Goal: Task Accomplishment & Management: Manage account settings

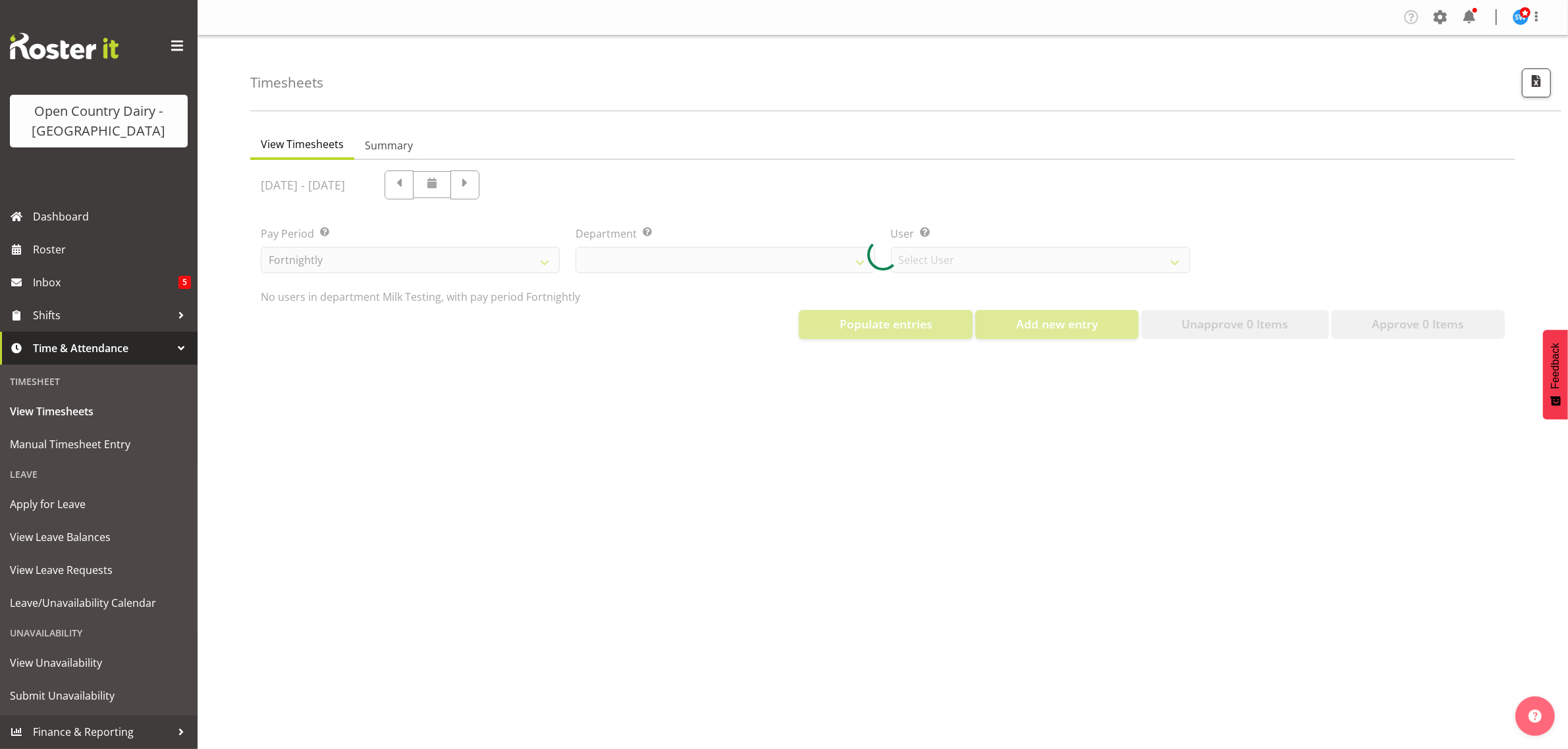
select select "733"
select select "7414"
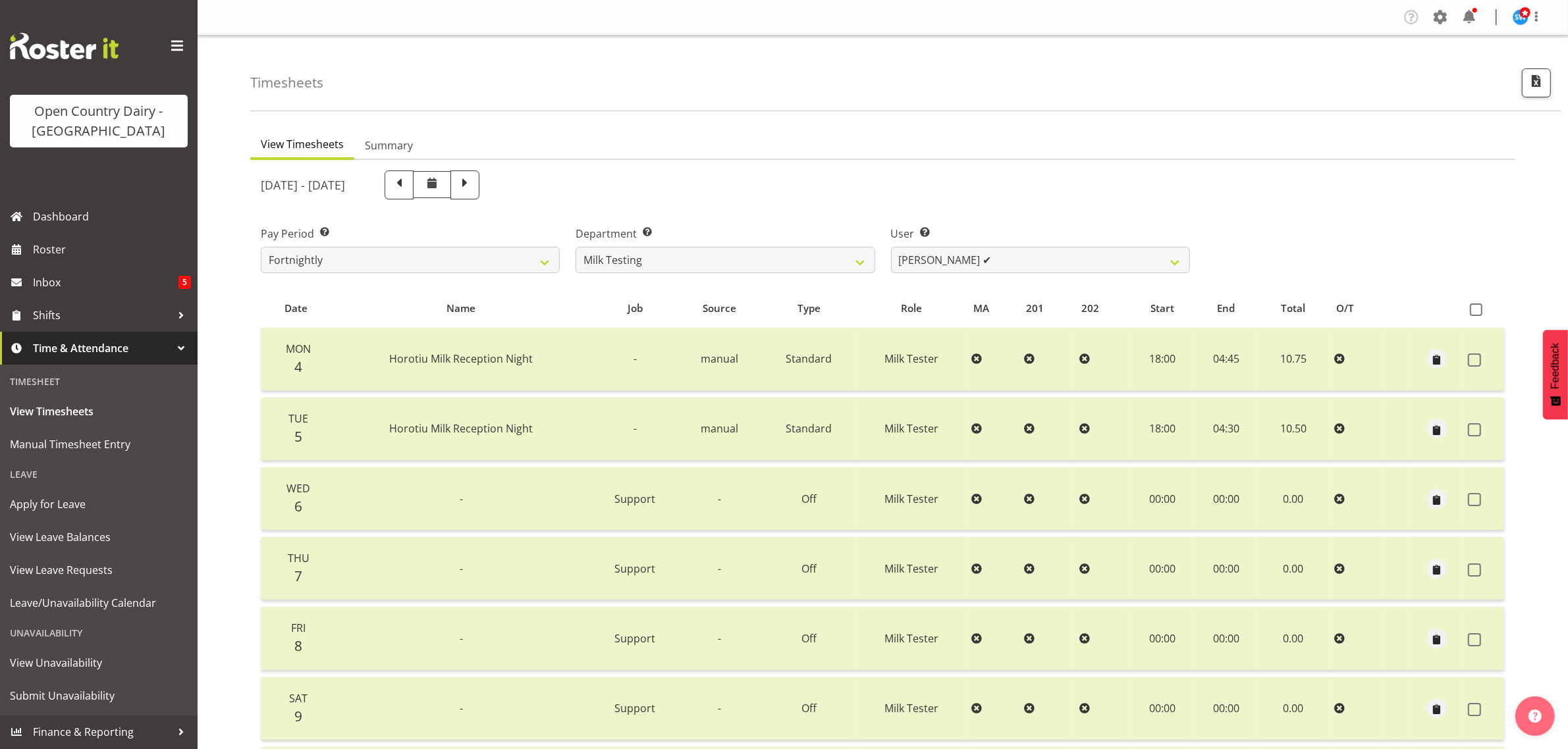
click at [473, 181] on span at bounding box center [465, 184] width 17 height 17
select select
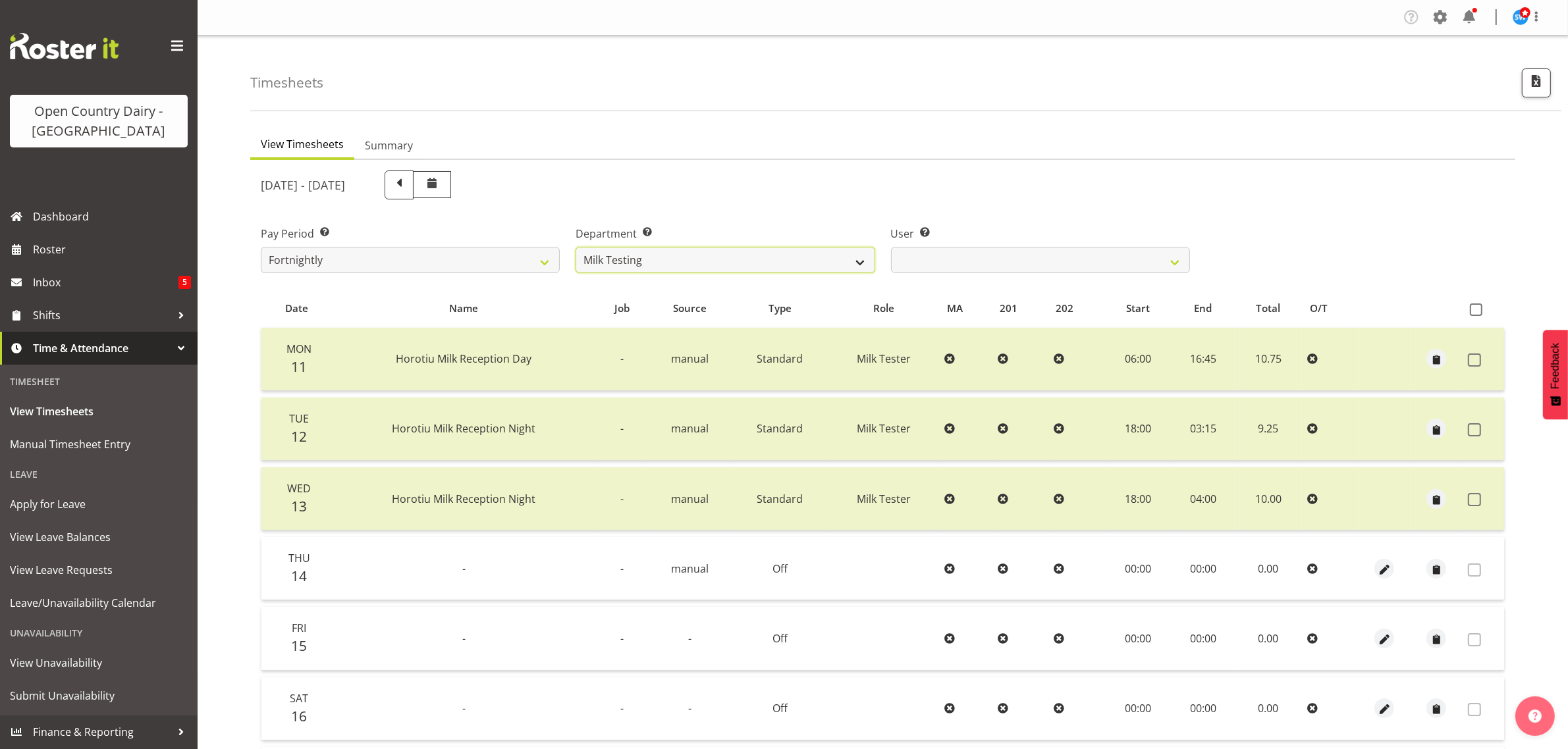
click at [855, 260] on select "701 702 703 704 705 706 707 708 709 710 711 712 713 714 715 716 717 718 719 720" at bounding box center [725, 260] width 299 height 27
select select "756"
click at [576, 247] on select "701 702 703 704 705 706 707 708 709 710 711 712 713 714 715 716 717 718 719 720" at bounding box center [725, 260] width 299 height 27
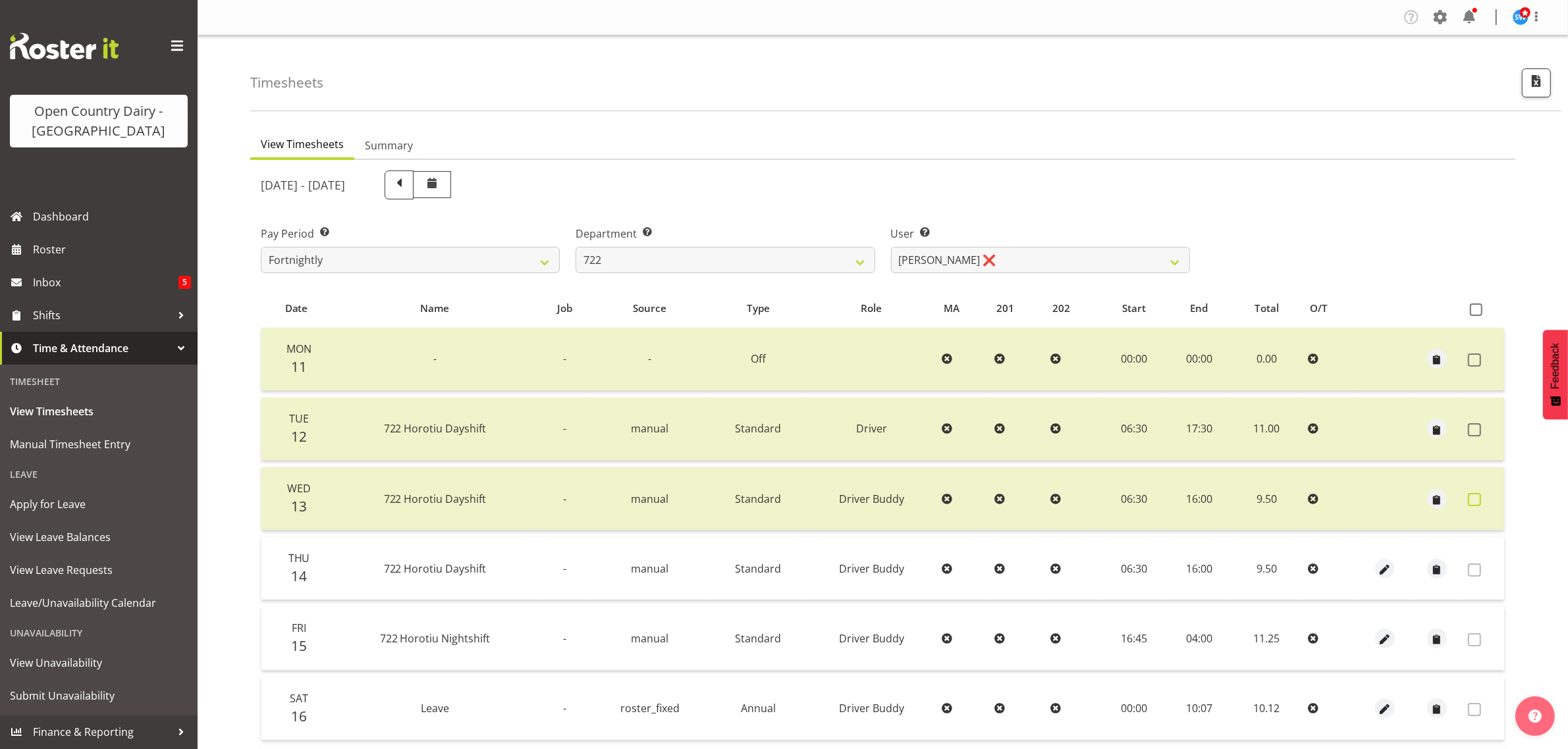
click at [1472, 498] on span at bounding box center [1474, 500] width 13 height 13
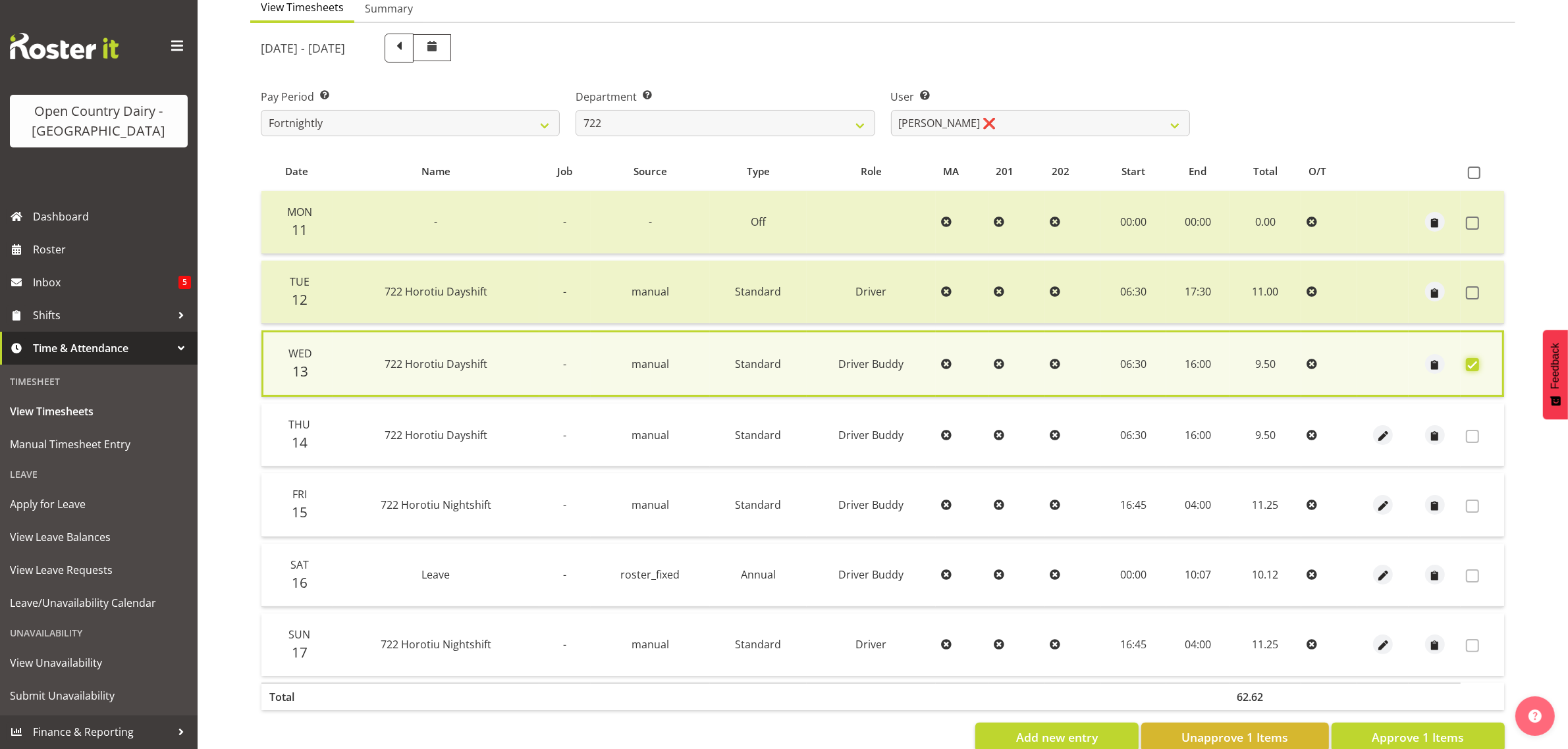
scroll to position [171, 0]
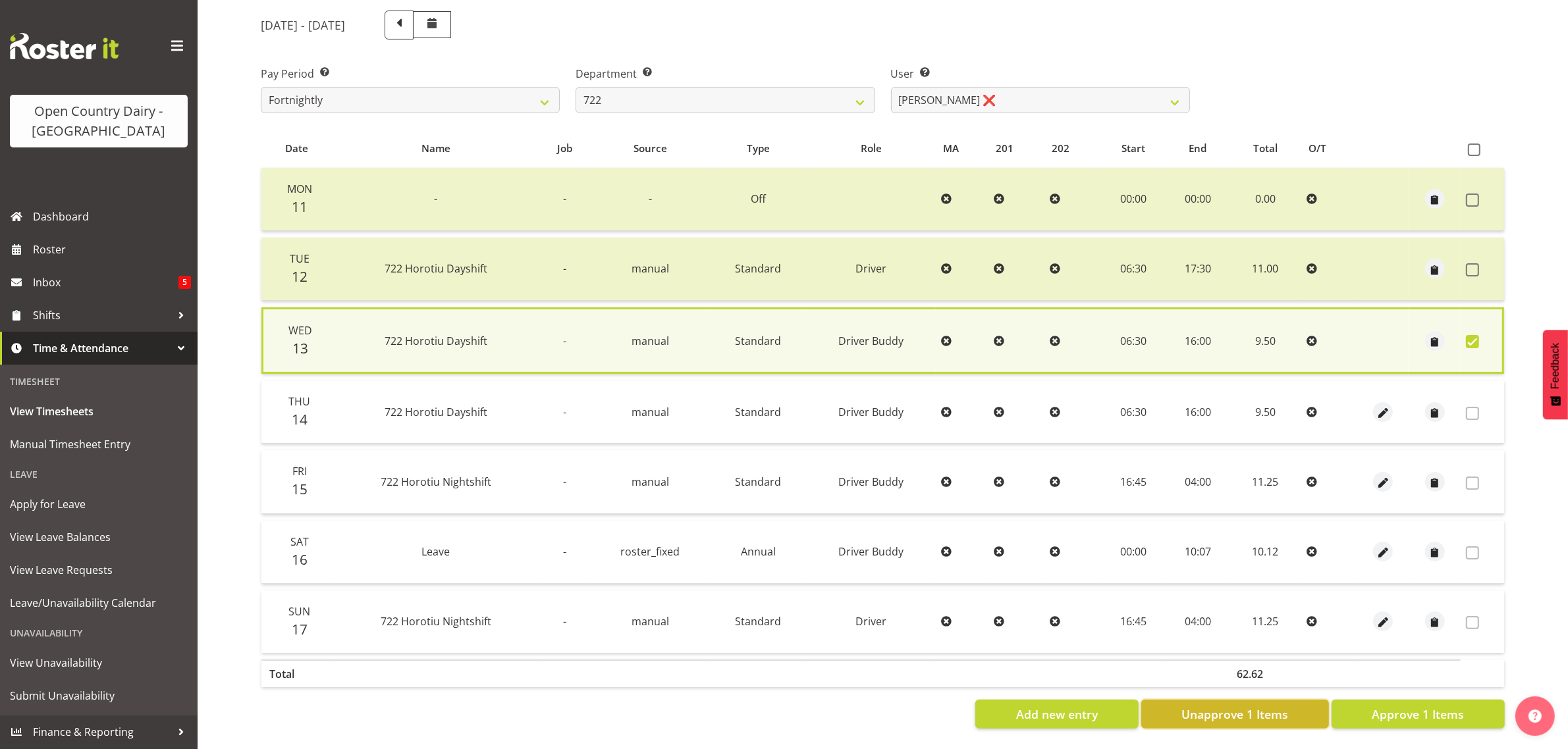
click at [1243, 706] on span "Unapprove 1 Items" at bounding box center [1234, 715] width 106 height 17
checkbox input "false"
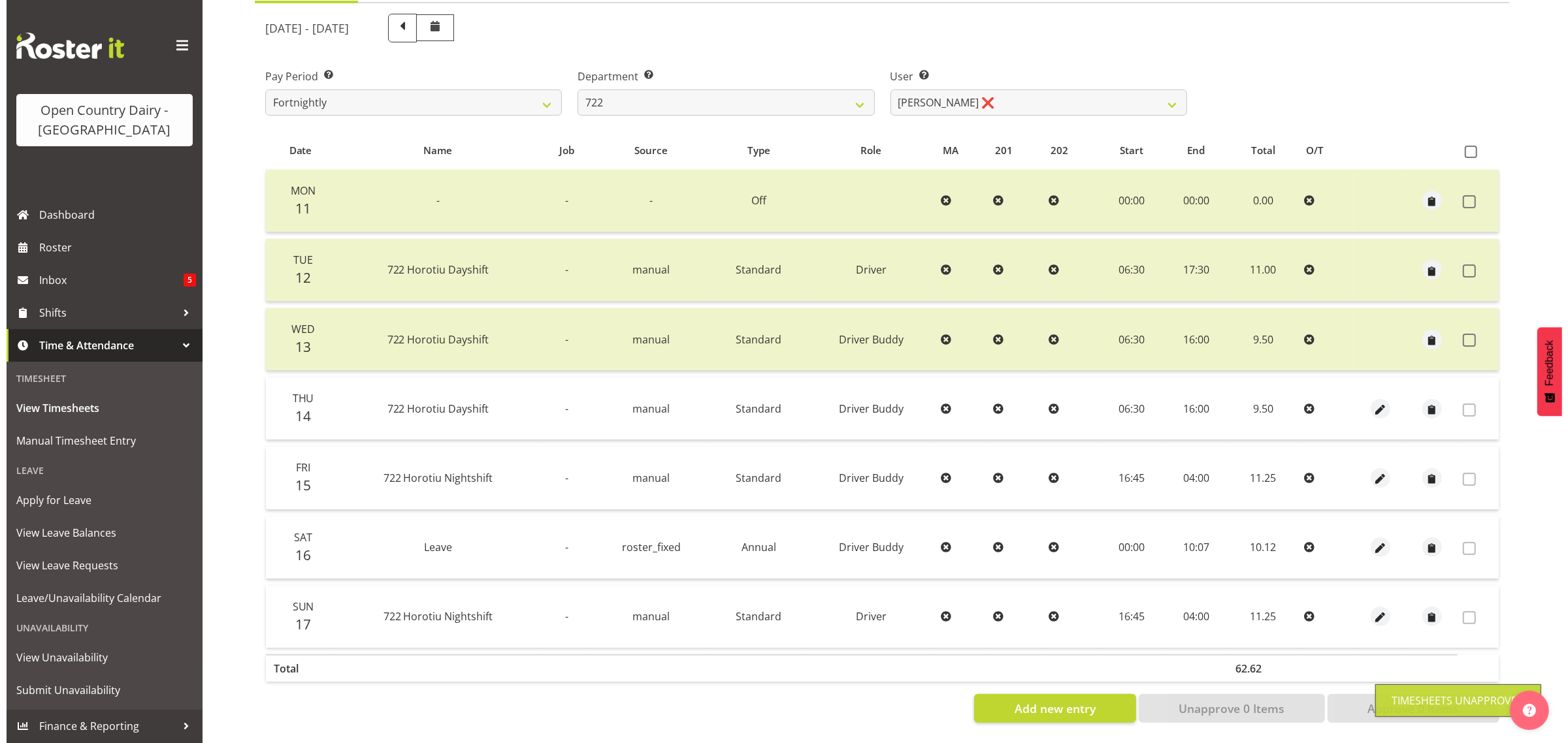
scroll to position [168, 0]
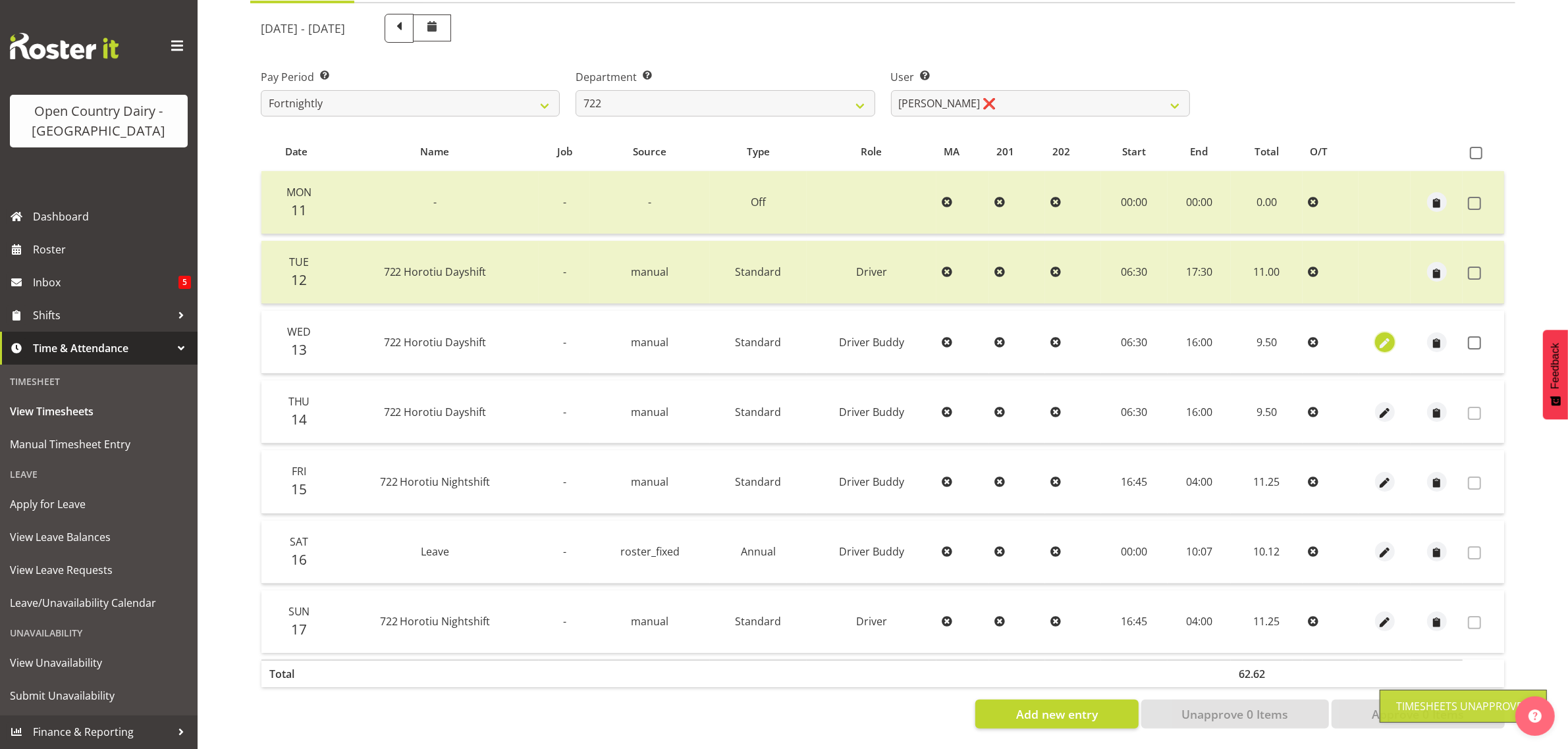
click at [1389, 335] on span "button" at bounding box center [1384, 342] width 15 height 15
select select "1436"
select select "Standard"
select select "tertiary"
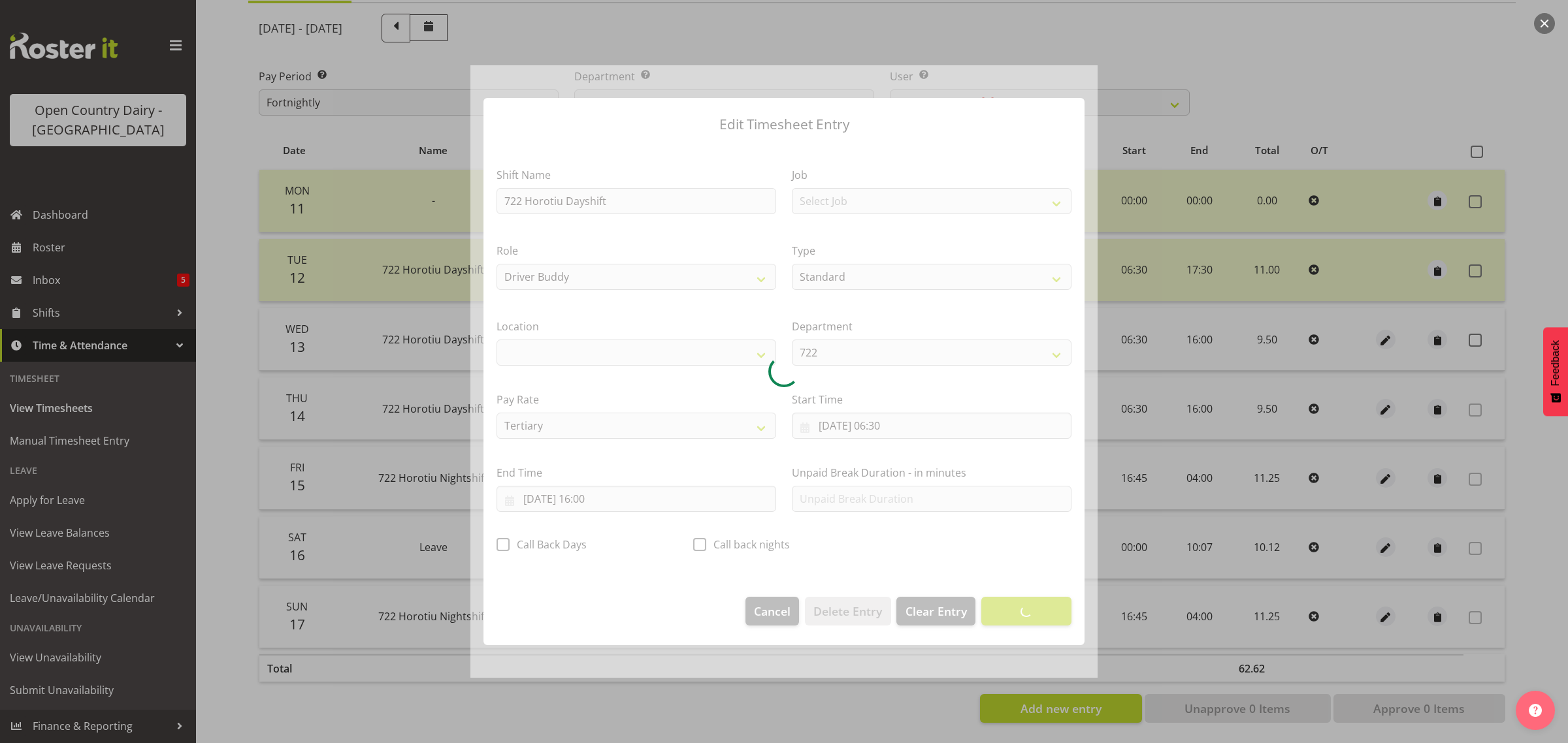
select select "1054"
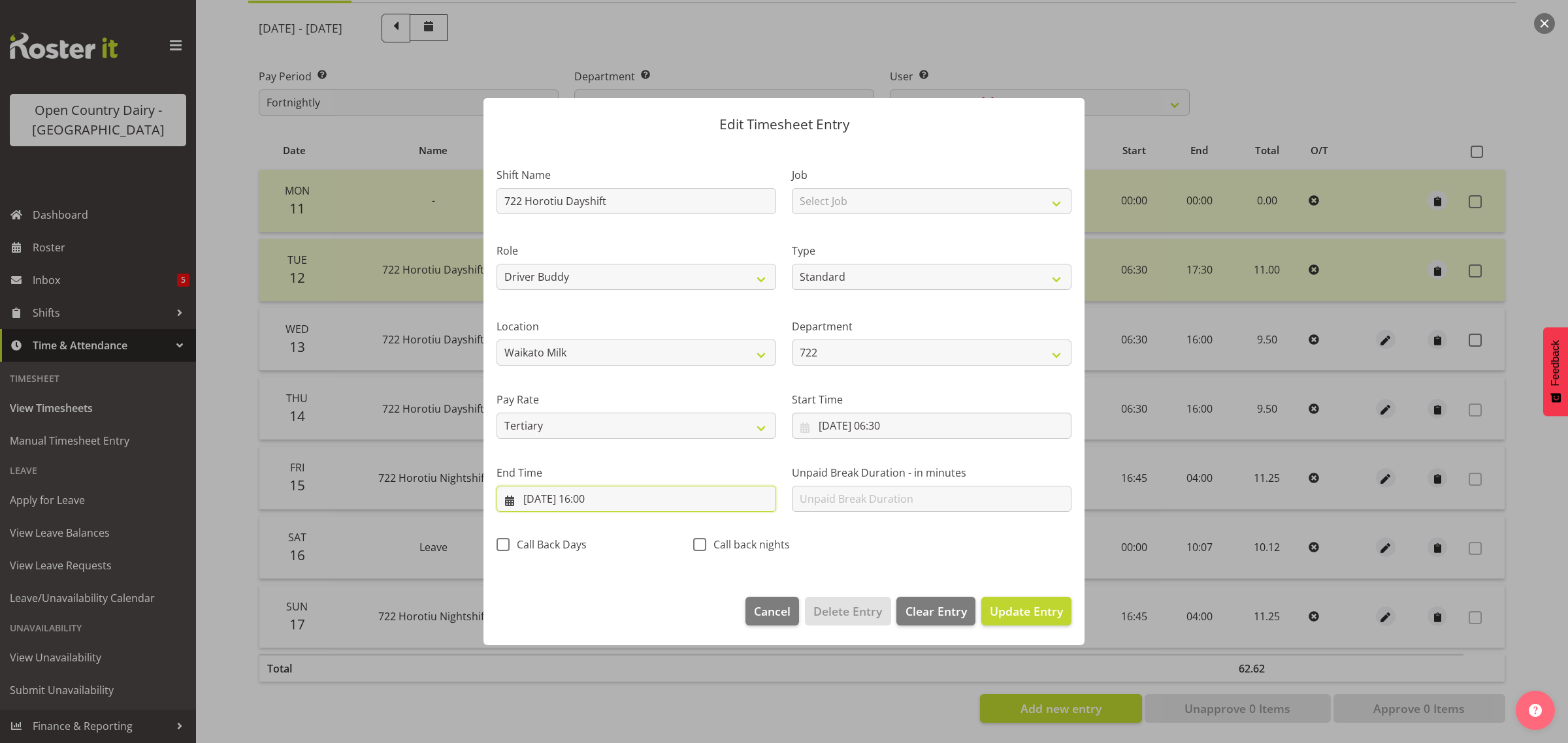
click at [594, 494] on input "13/08/2025, 16:00" at bounding box center [636, 499] width 279 height 26
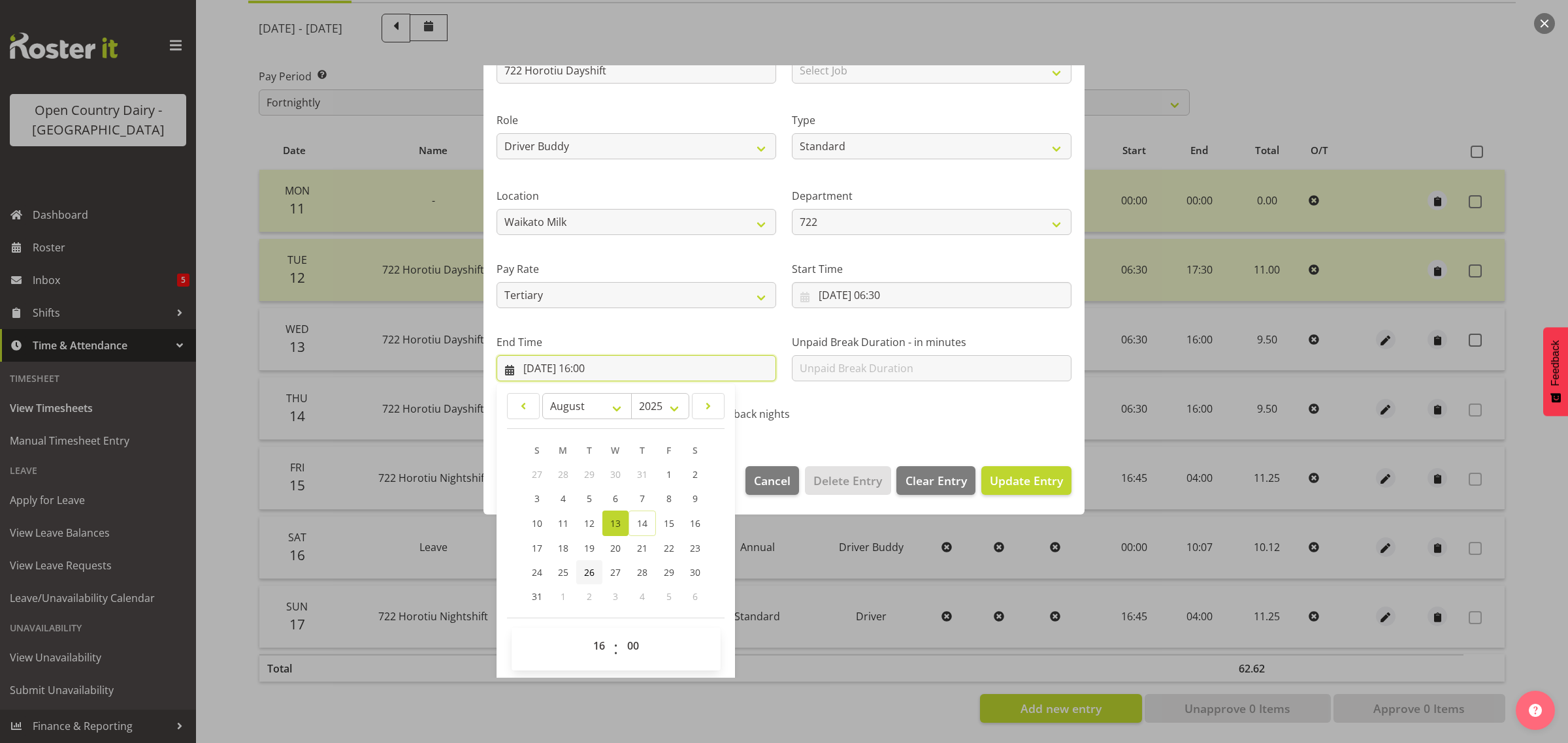
scroll to position [133, 0]
click at [593, 647] on select "00 01 02 03 04 05 06 07 08 09 10 11 12 13 14 15 16 17 18 19 20 21 22 23" at bounding box center [601, 644] width 29 height 26
select select "17"
click at [586, 631] on select "00 01 02 03 04 05 06 07 08 09 10 11 12 13 14 15 16 17 18 19 20 21 22 23" at bounding box center [601, 644] width 29 height 26
type input "13/08/2025, 17:00"
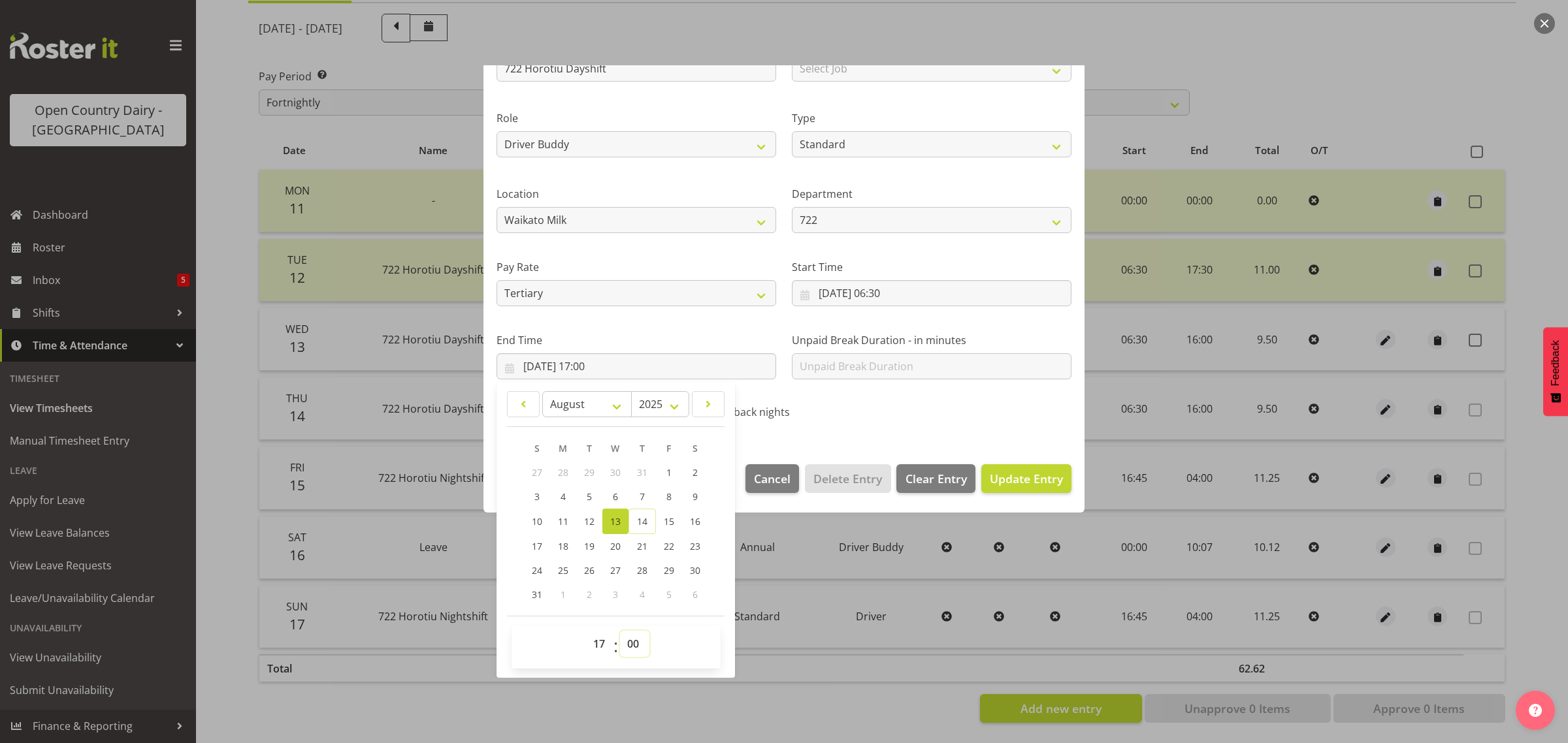
click at [626, 641] on select "00 01 02 03 04 05 06 07 08 09 10 11 12 13 14 15 16 17 18 19 20 21 22 23 24 25 2…" at bounding box center [635, 644] width 29 height 26
select select "15"
click at [620, 631] on select "00 01 02 03 04 05 06 07 08 09 10 11 12 13 14 15 16 17 18 19 20 21 22 23 24 25 2…" at bounding box center [635, 644] width 29 height 26
type input "13/08/2025, 17:15"
click at [1005, 479] on span "Update Entry" at bounding box center [1026, 479] width 73 height 16
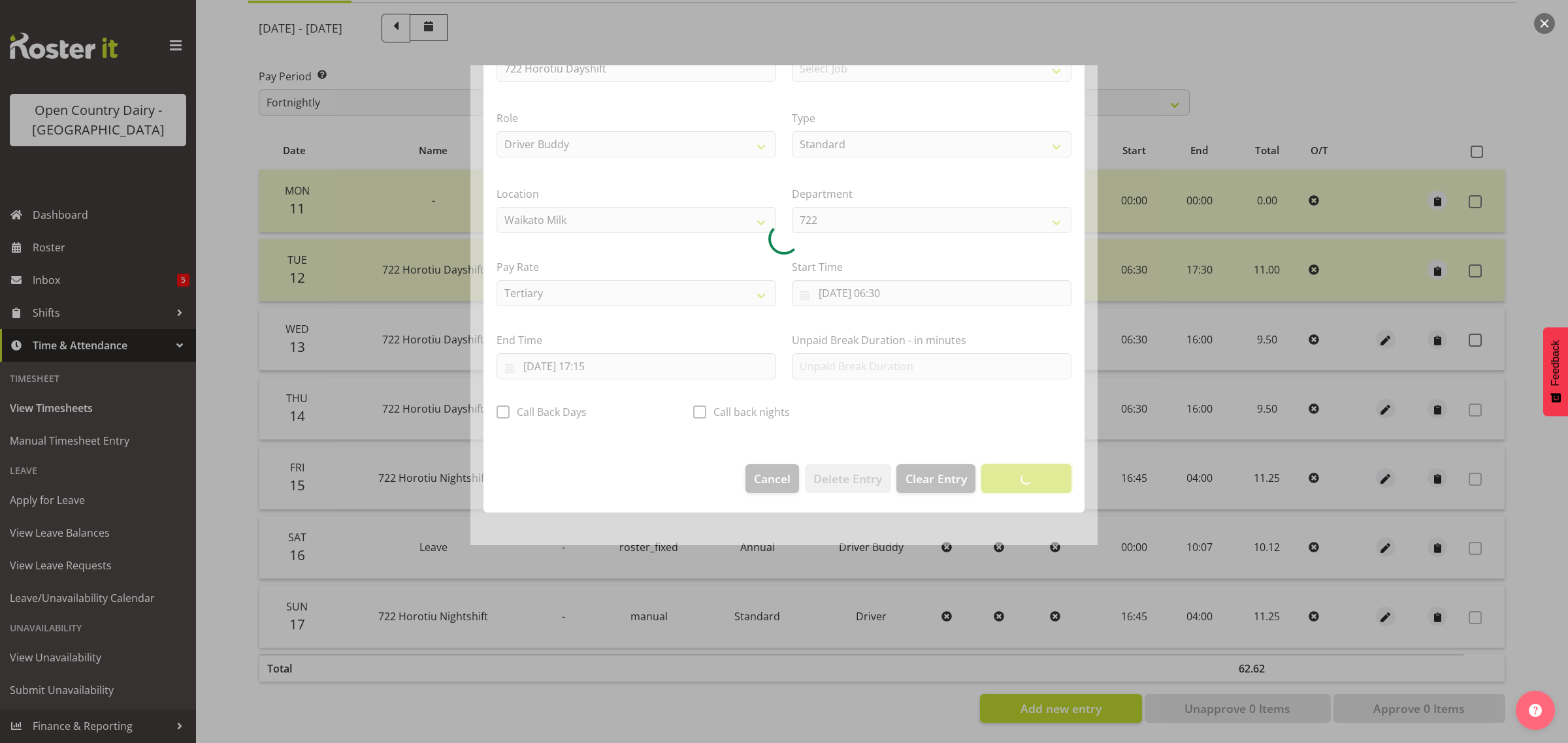
scroll to position [0, 0]
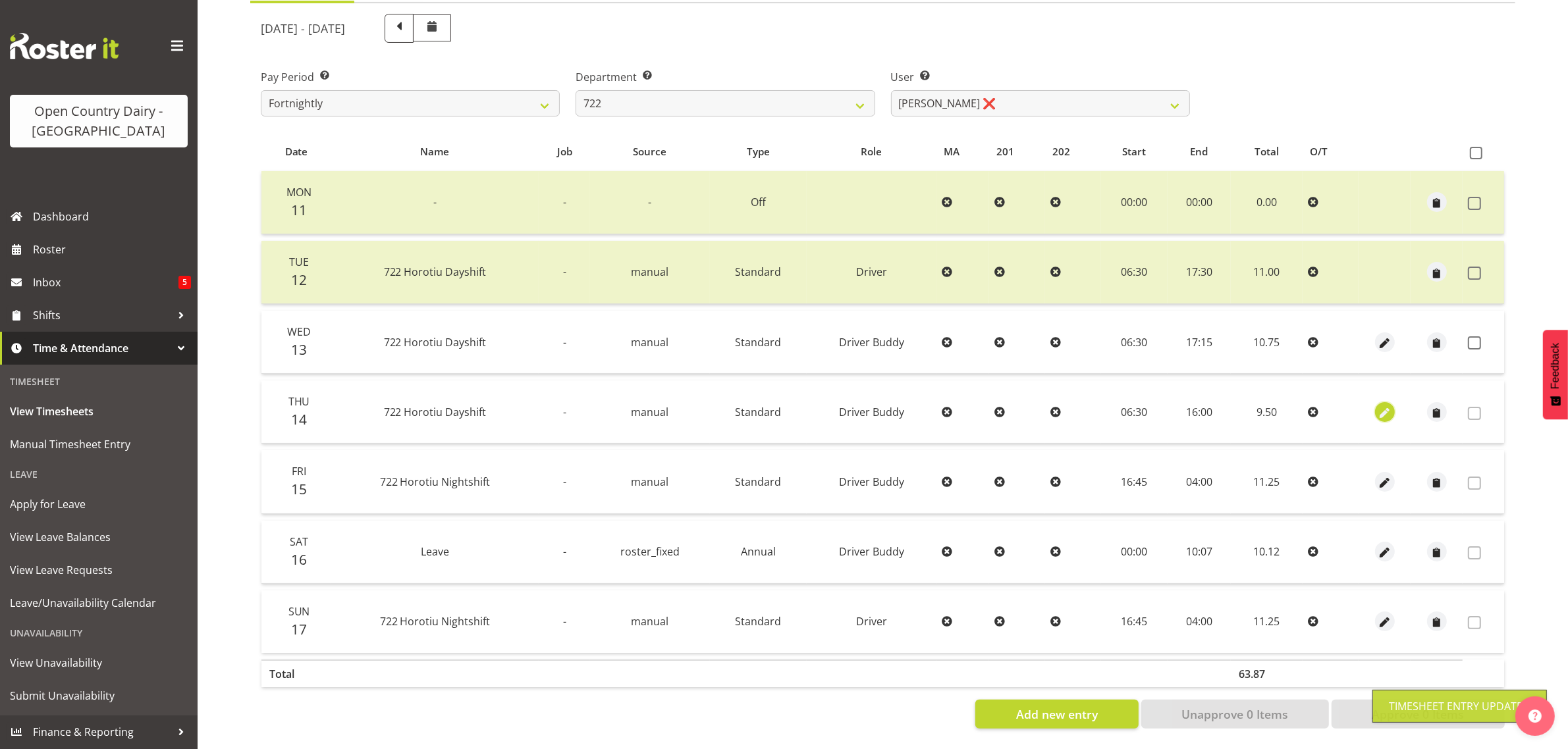
click at [1381, 406] on span "button" at bounding box center [1384, 413] width 15 height 15
select select "1436"
select select "Standard"
select select "tertiary"
select select "7"
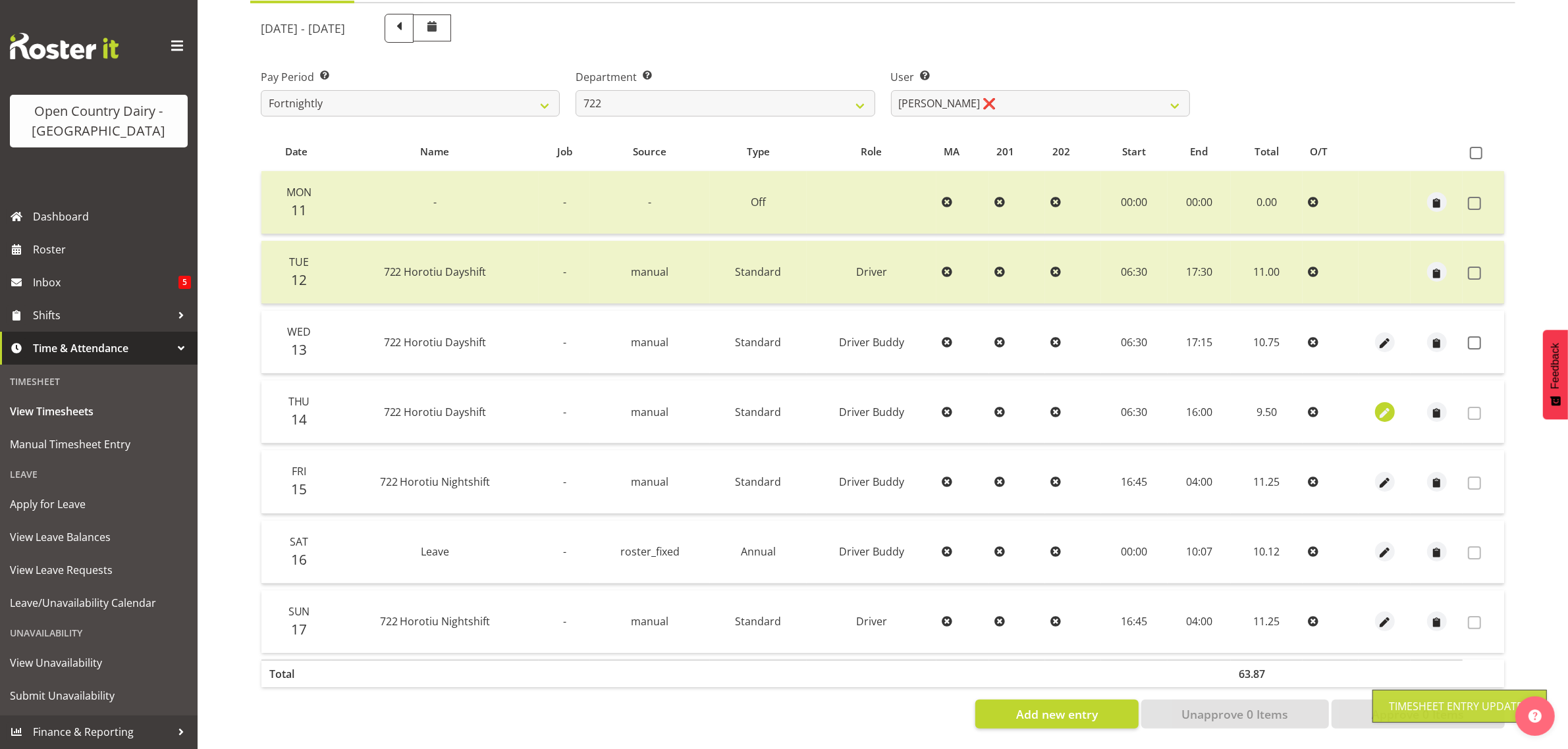
select select "2025"
select select "16"
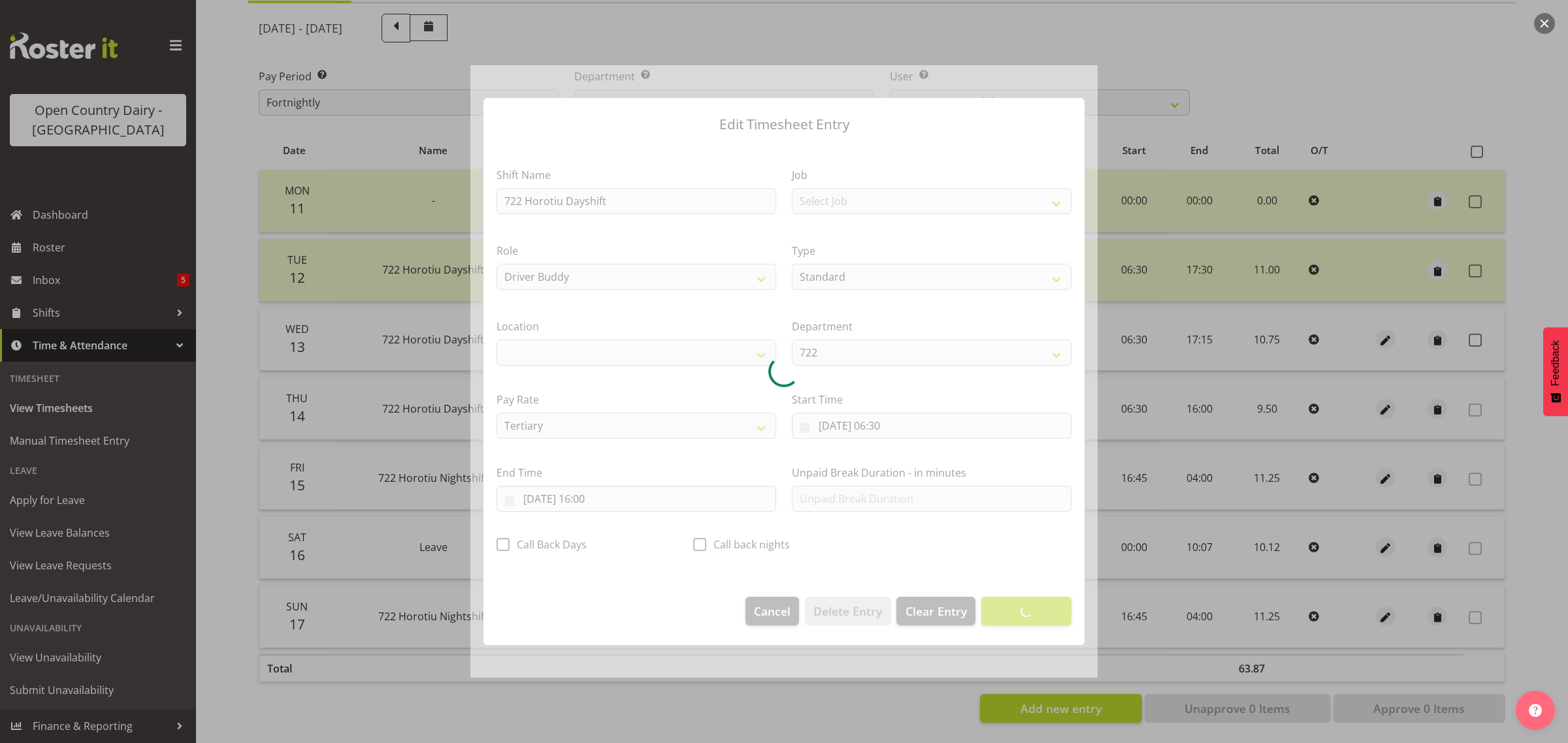
select select "1054"
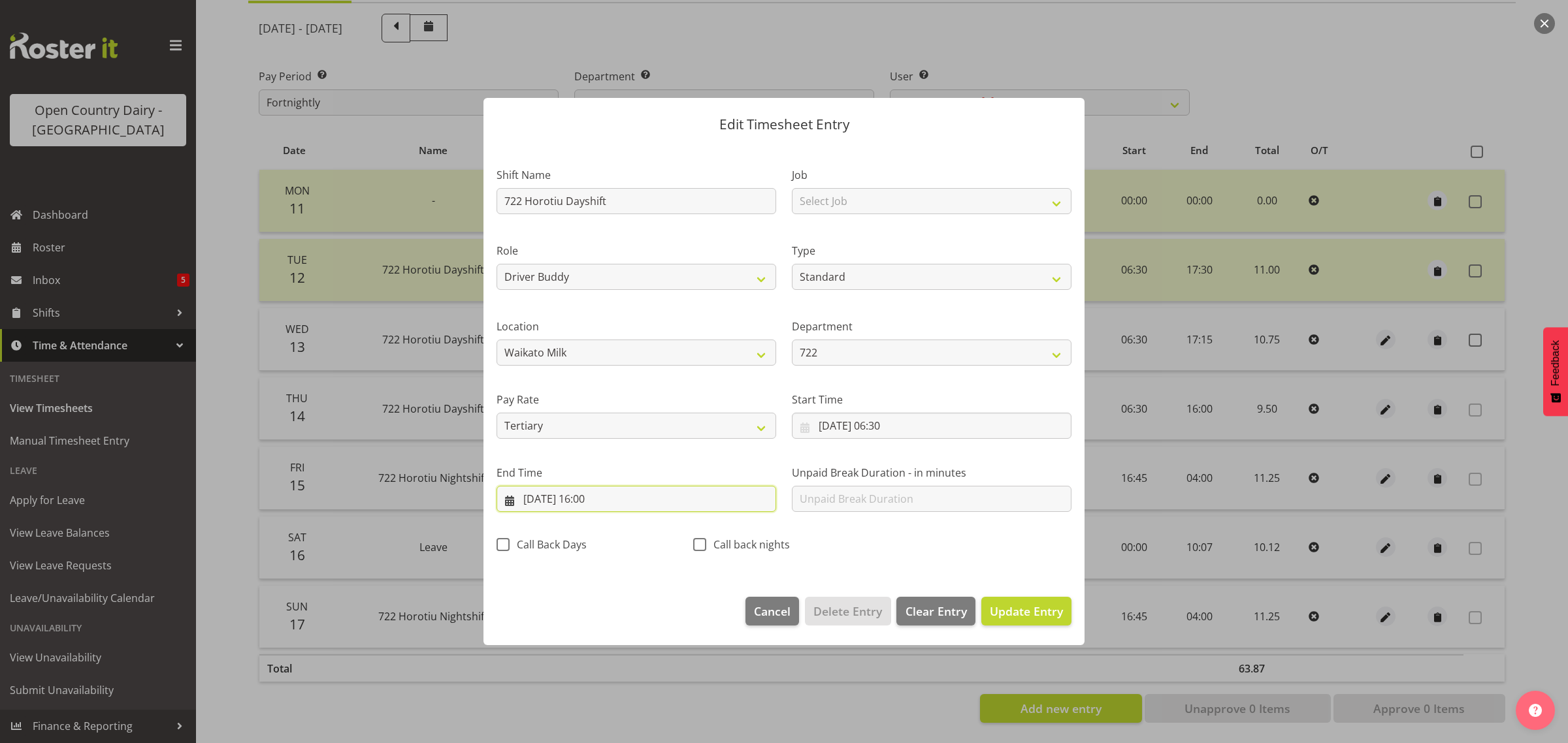
click at [601, 497] on input "14/08/2025, 16:00" at bounding box center [636, 499] width 279 height 26
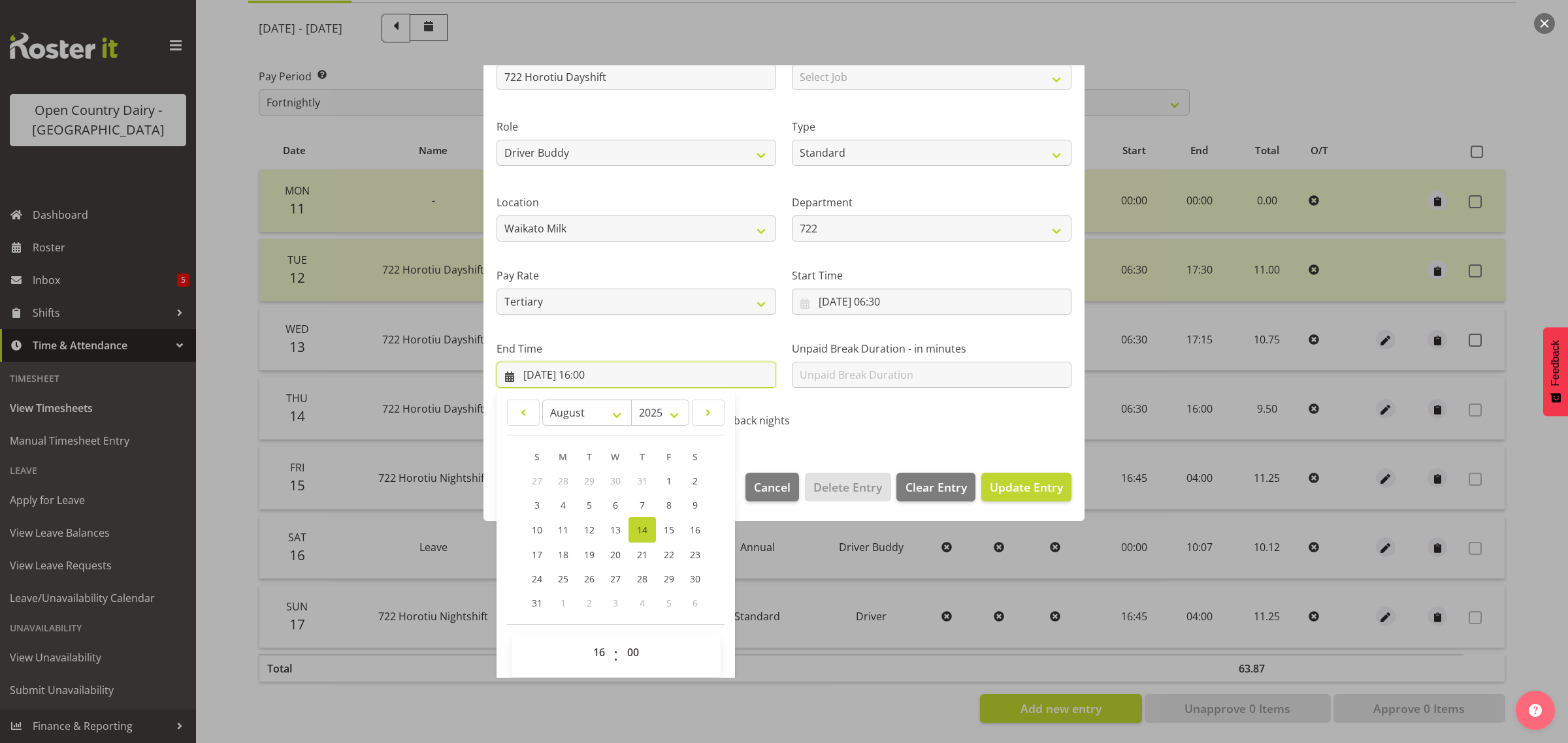
scroll to position [133, 0]
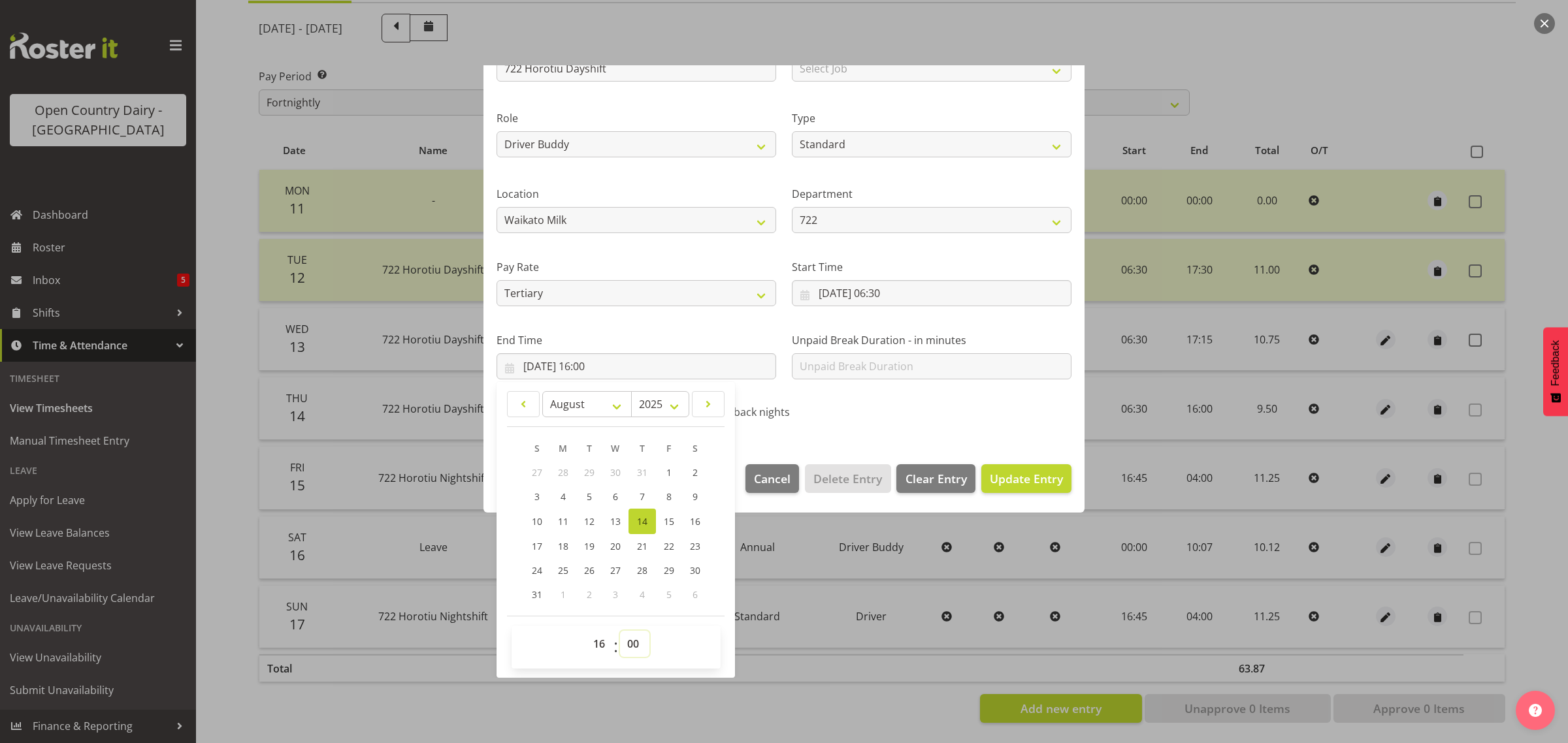
click at [625, 644] on select "00 01 02 03 04 05 06 07 08 09 10 11 12 13 14 15 16 17 18 19 20 21 22 23 24 25 2…" at bounding box center [635, 644] width 29 height 26
select select "15"
click at [620, 631] on select "00 01 02 03 04 05 06 07 08 09 10 11 12 13 14 15 16 17 18 19 20 21 22 23 24 25 2…" at bounding box center [635, 644] width 29 height 26
type input "14/08/2025, 16:15"
click at [993, 479] on span "Update Entry" at bounding box center [1026, 479] width 73 height 16
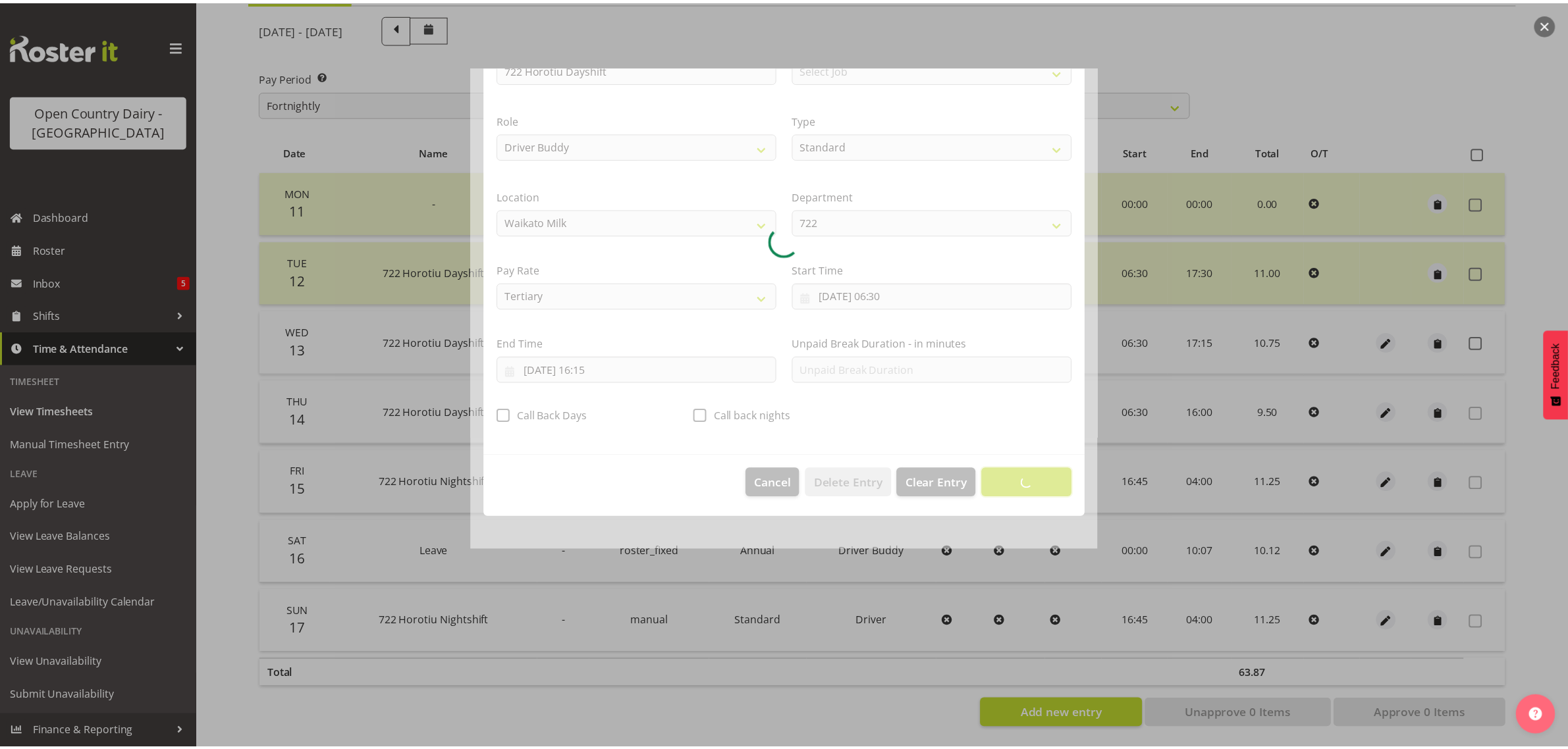
scroll to position [0, 0]
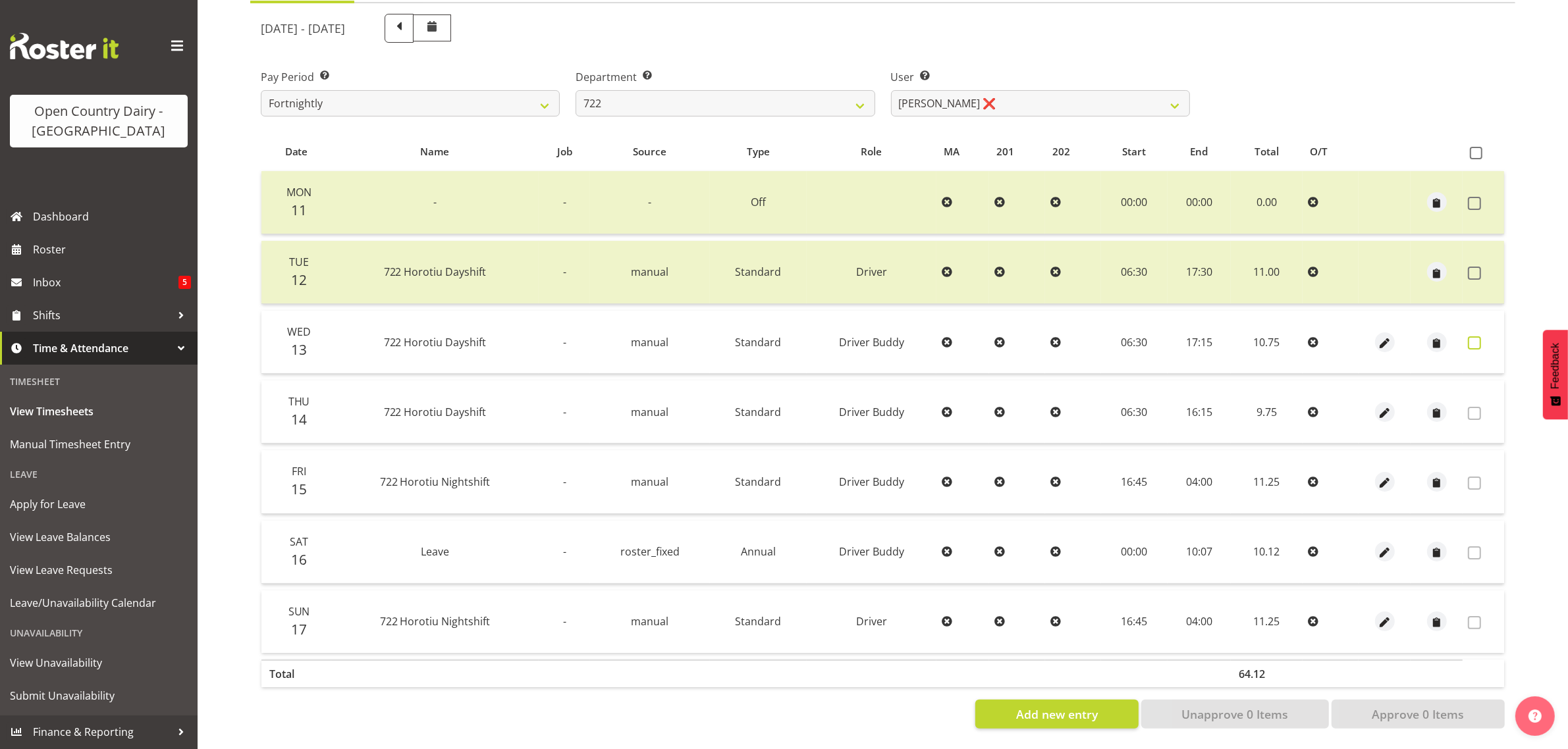
click at [1473, 336] on span at bounding box center [1474, 342] width 13 height 13
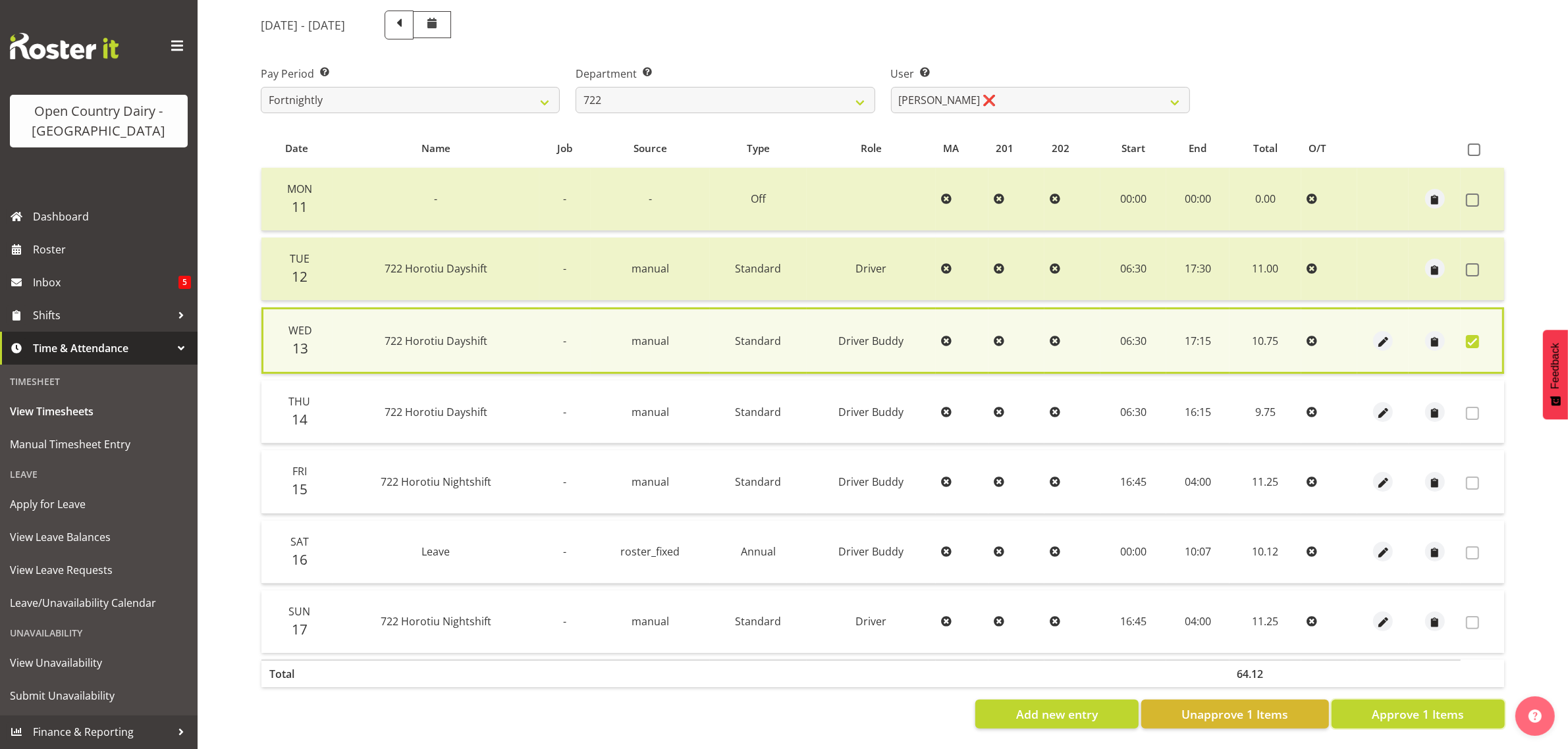
click at [1361, 705] on button "Approve 1 Items" at bounding box center [1417, 714] width 173 height 29
checkbox input "false"
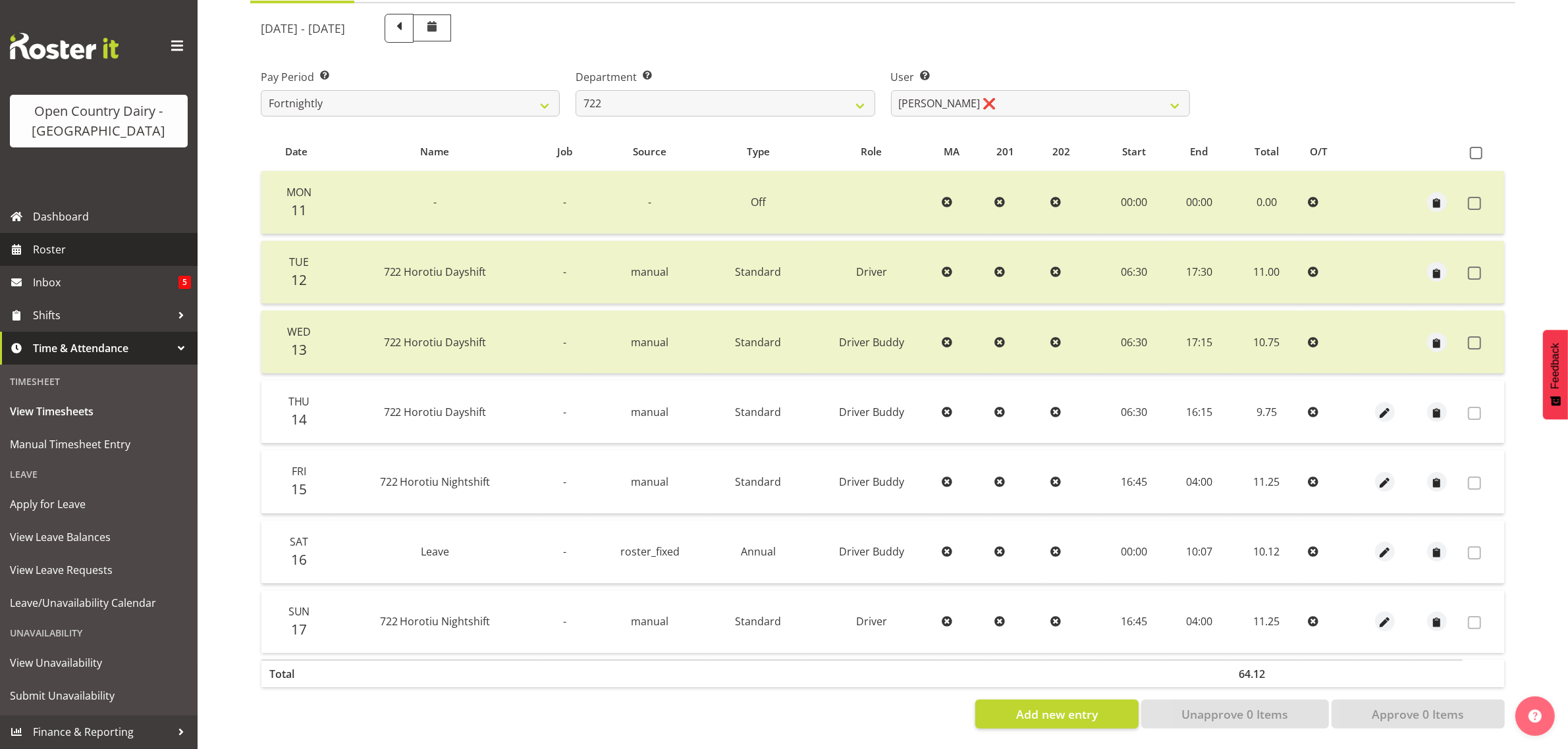
click at [66, 252] on span "Roster" at bounding box center [112, 249] width 158 height 20
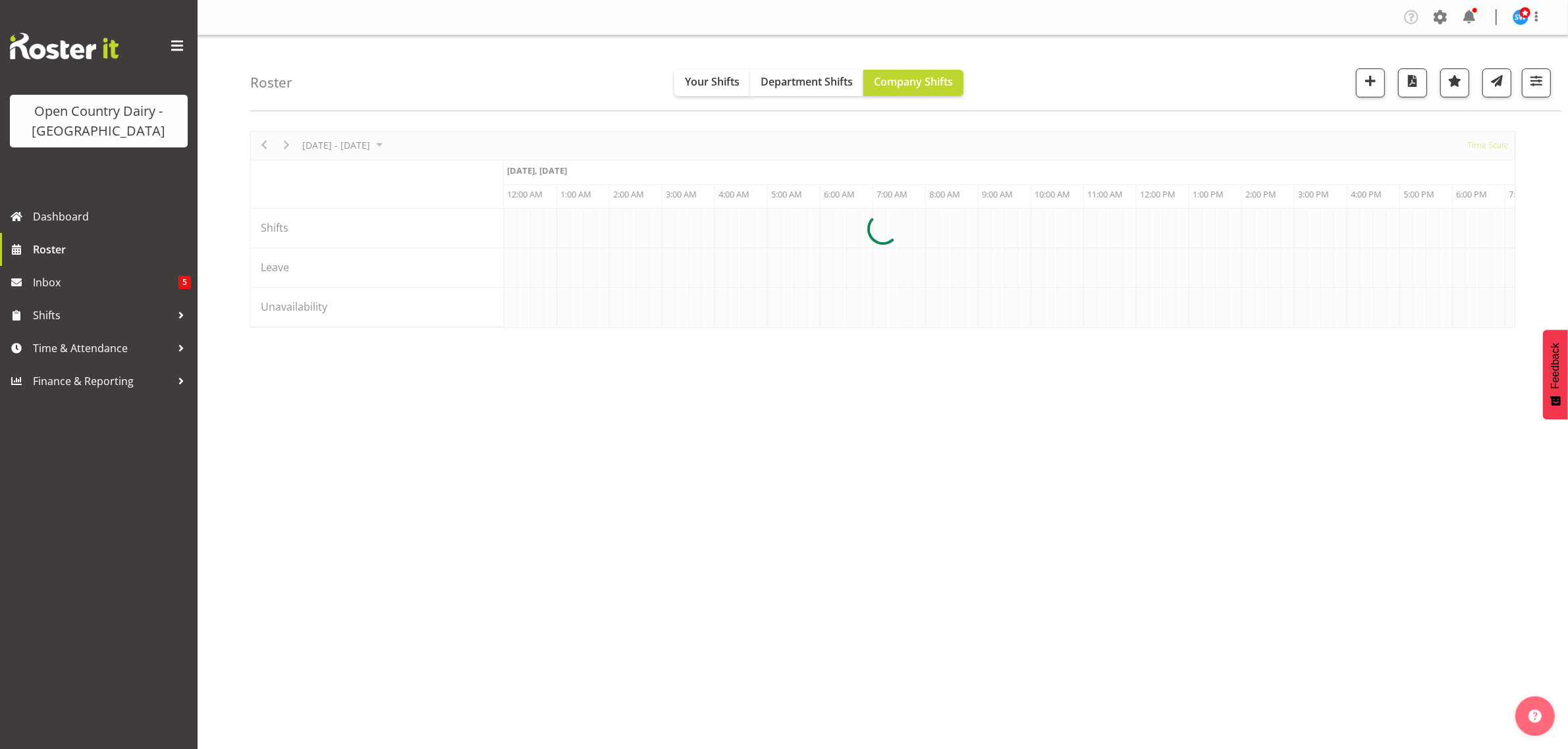
scroll to position [0, 3793]
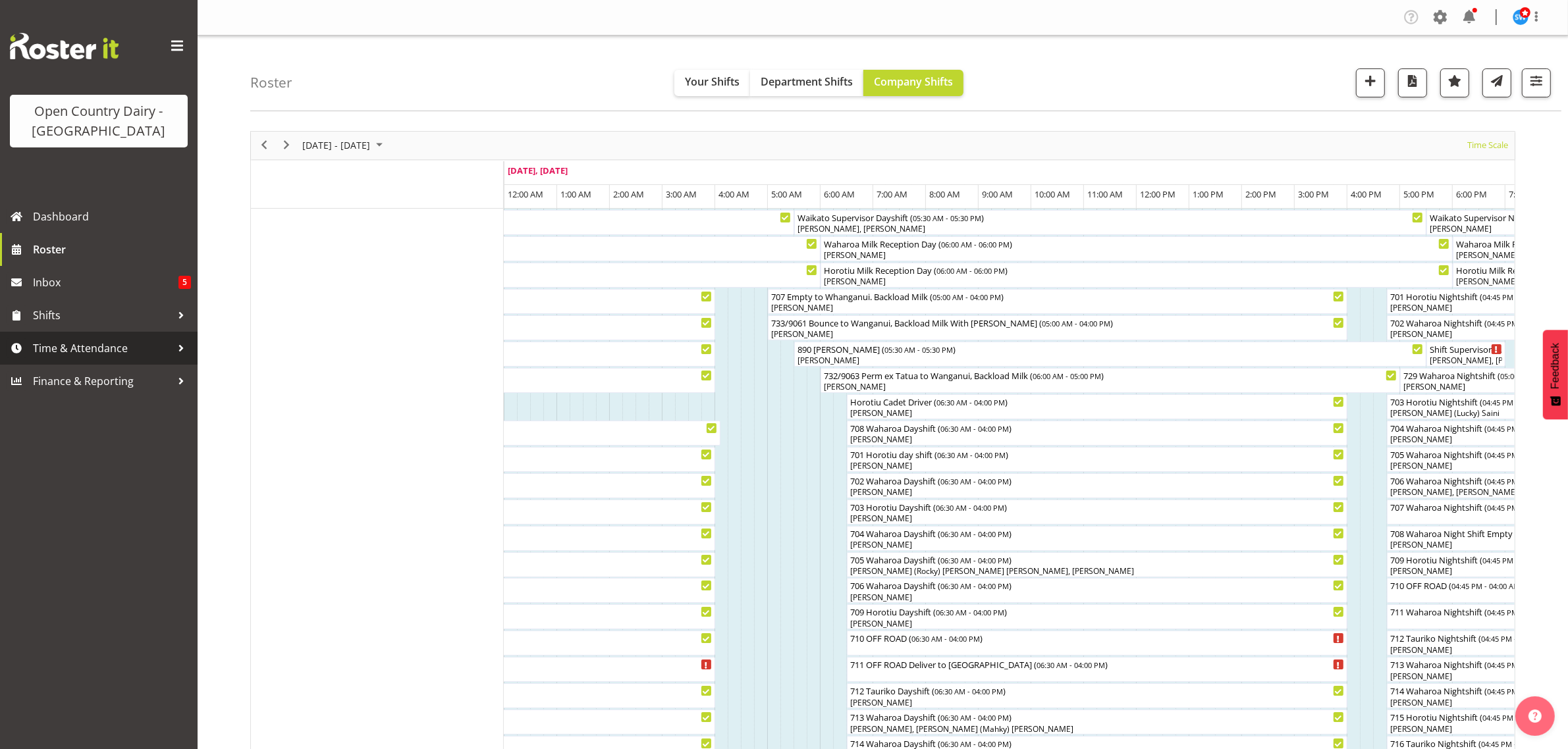
click at [68, 348] on span "Time & Attendance" at bounding box center [102, 348] width 138 height 20
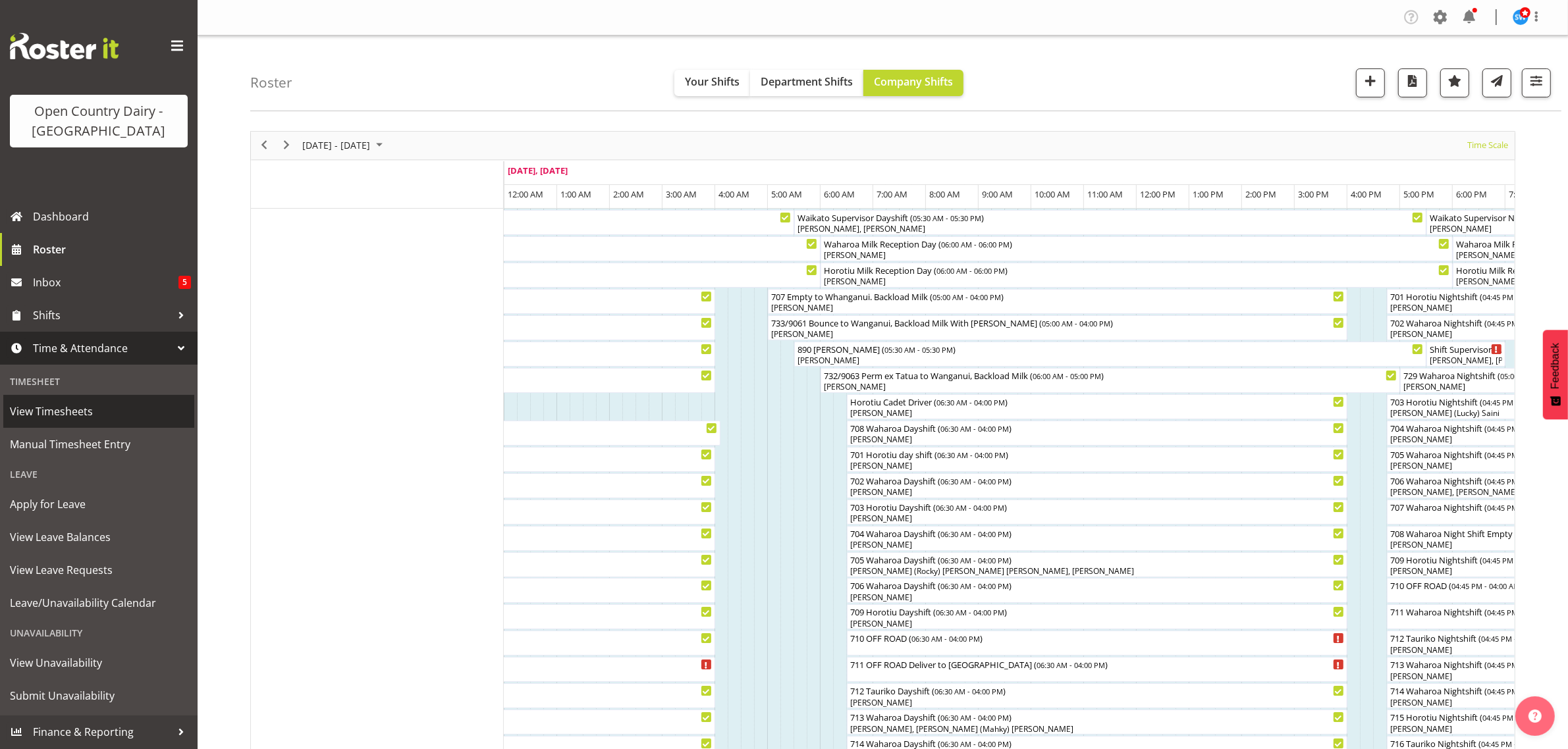
click at [67, 403] on span "View Timesheets" at bounding box center [99, 411] width 178 height 20
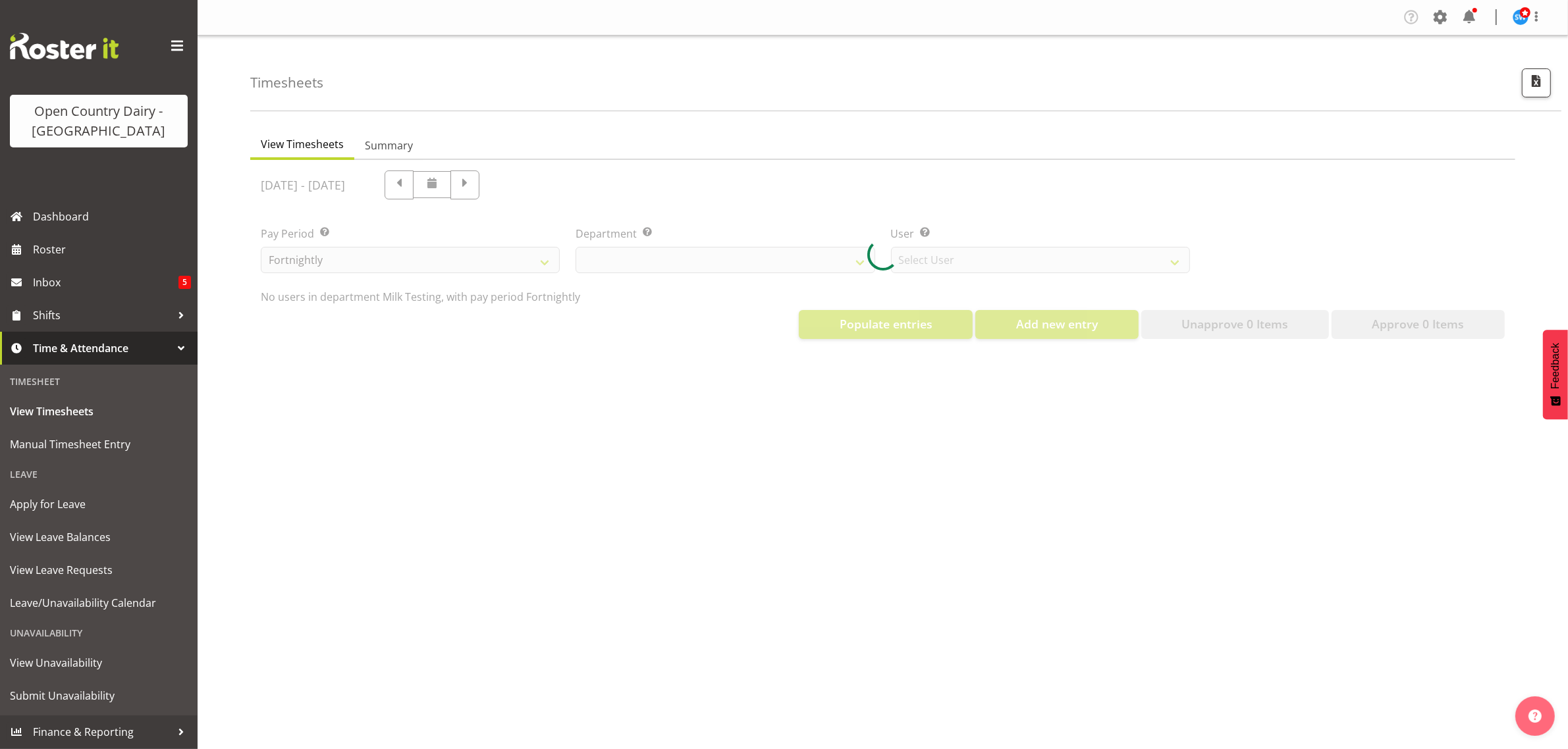
select select "733"
select select "7414"
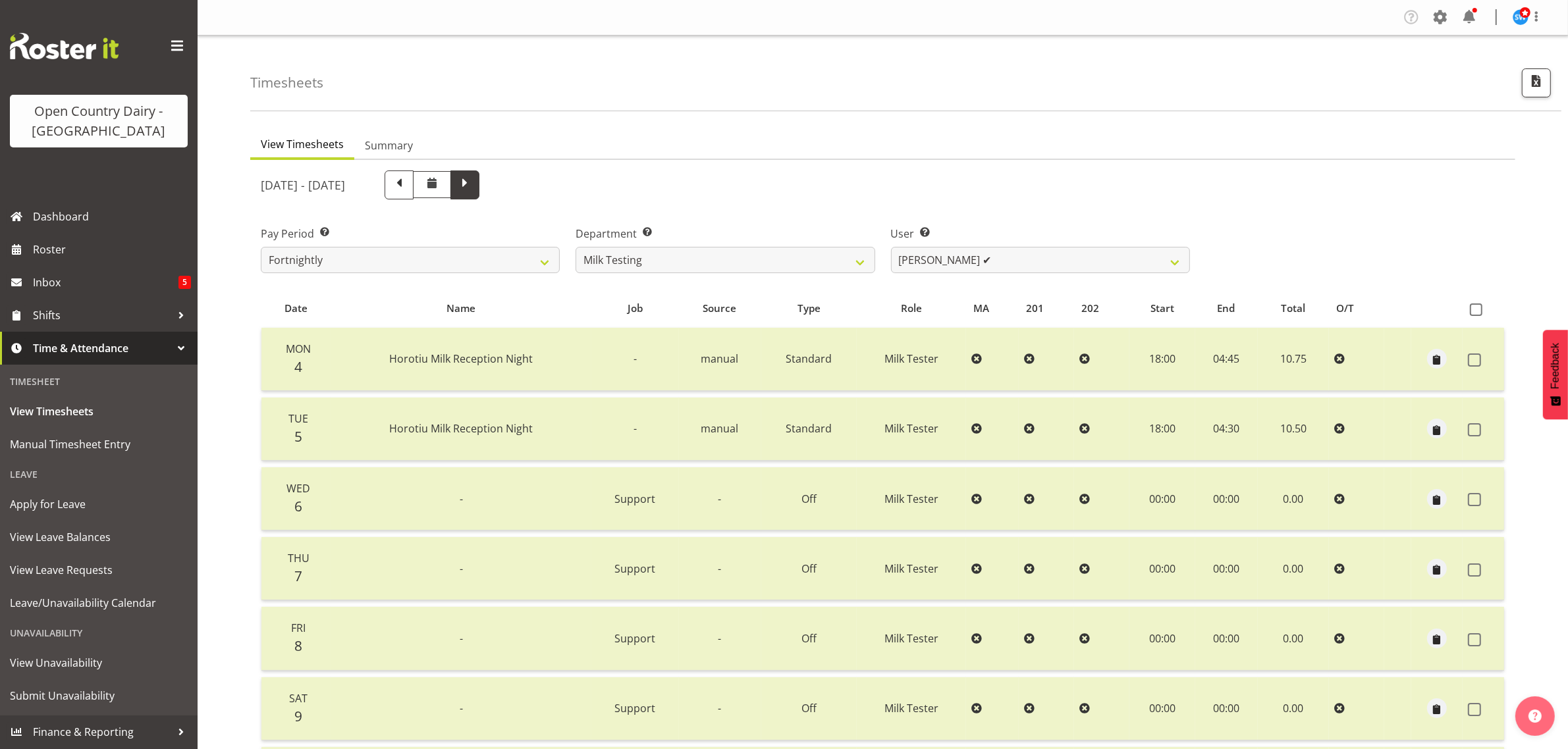
click at [473, 181] on span at bounding box center [465, 184] width 17 height 17
select select
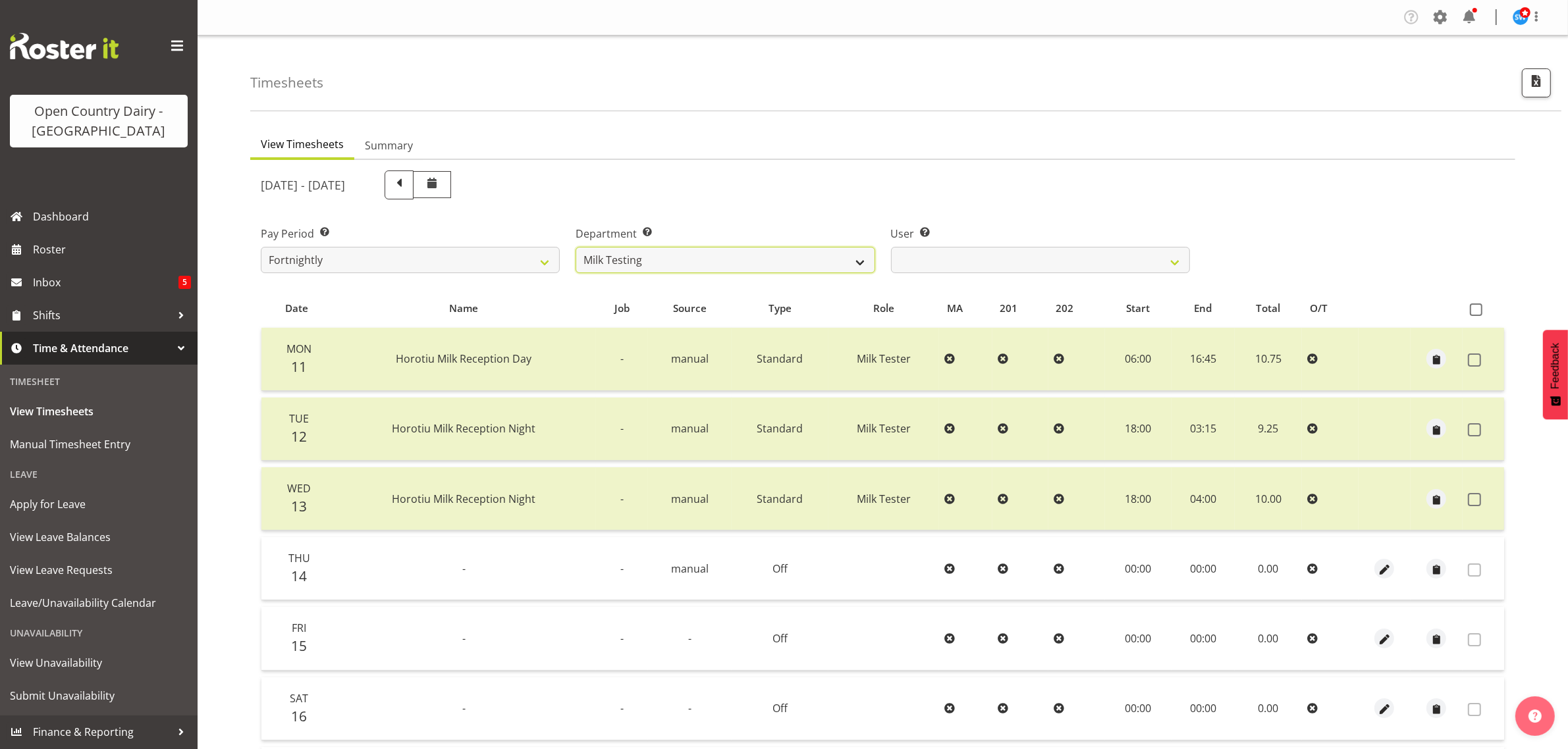
click at [867, 260] on select "701 702 703 704 705 706 707 708 709 710 711 712 713 714 715 716 717 718 719 720" at bounding box center [725, 260] width 299 height 27
select select "727"
click at [576, 247] on select "701 702 703 704 705 706 707 708 709 710 711 712 713 714 715 716 717 718 719 720" at bounding box center [725, 260] width 299 height 27
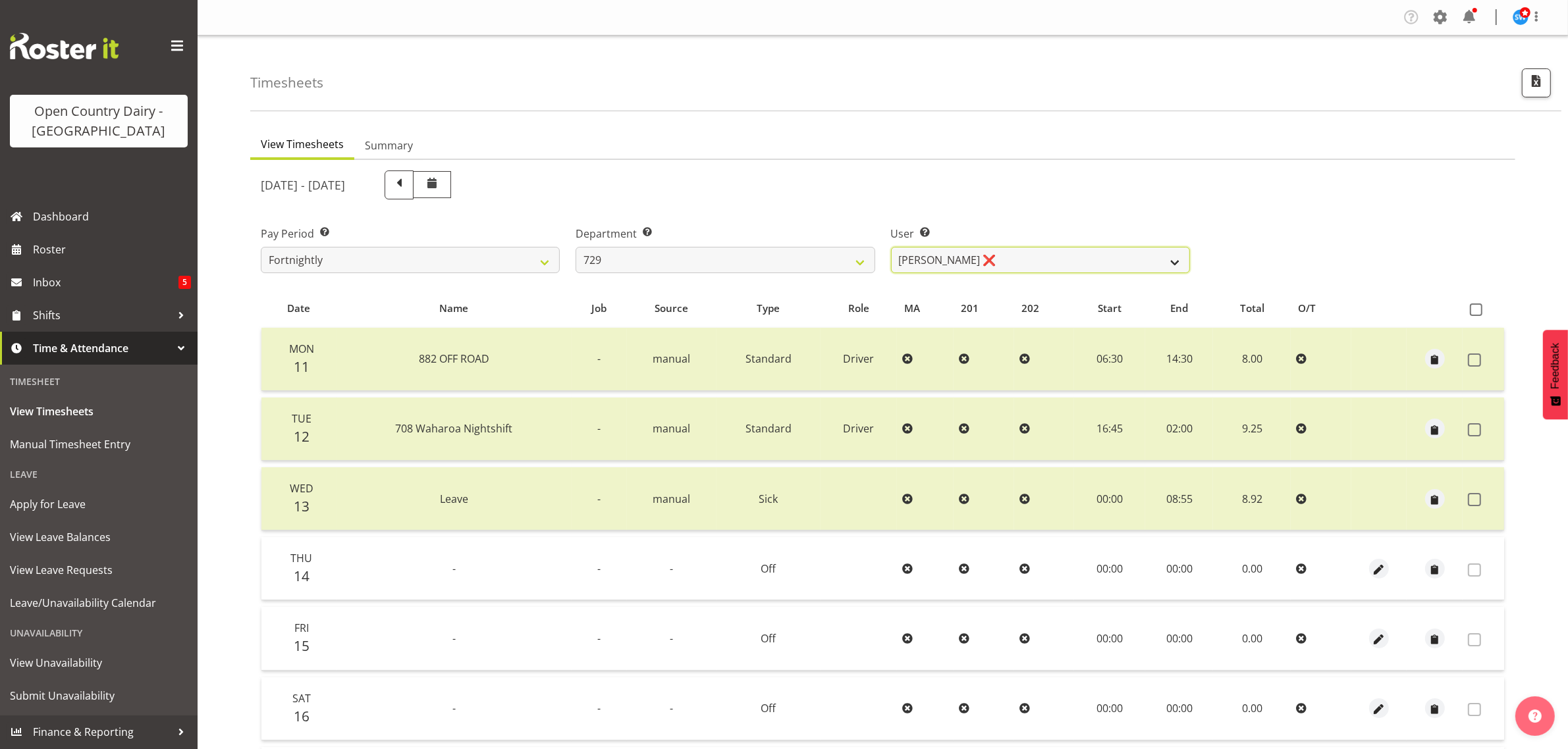
click at [1177, 258] on select "Craig Schlager-Reay ❌ Dave Trepels ❌ Jimi Jack ❌ Shannan Wood ❌" at bounding box center [1040, 260] width 299 height 27
select select "11232"
click at [891, 247] on select "Craig Schlager-Reay ❌ Dave Trepels ❌ Jimi Jack ❌ Shannan Wood ❌" at bounding box center [1040, 260] width 299 height 27
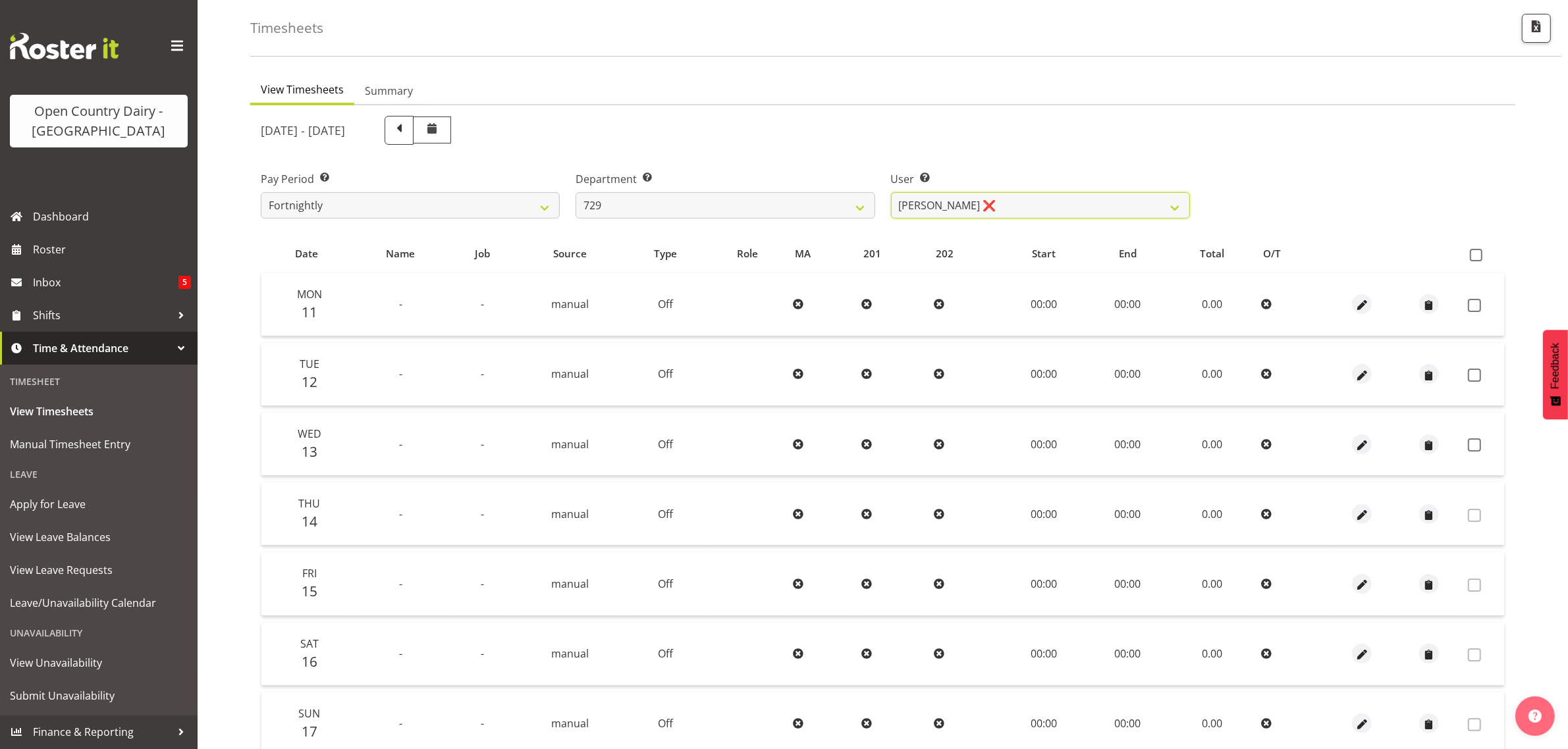
scroll to position [82, 0]
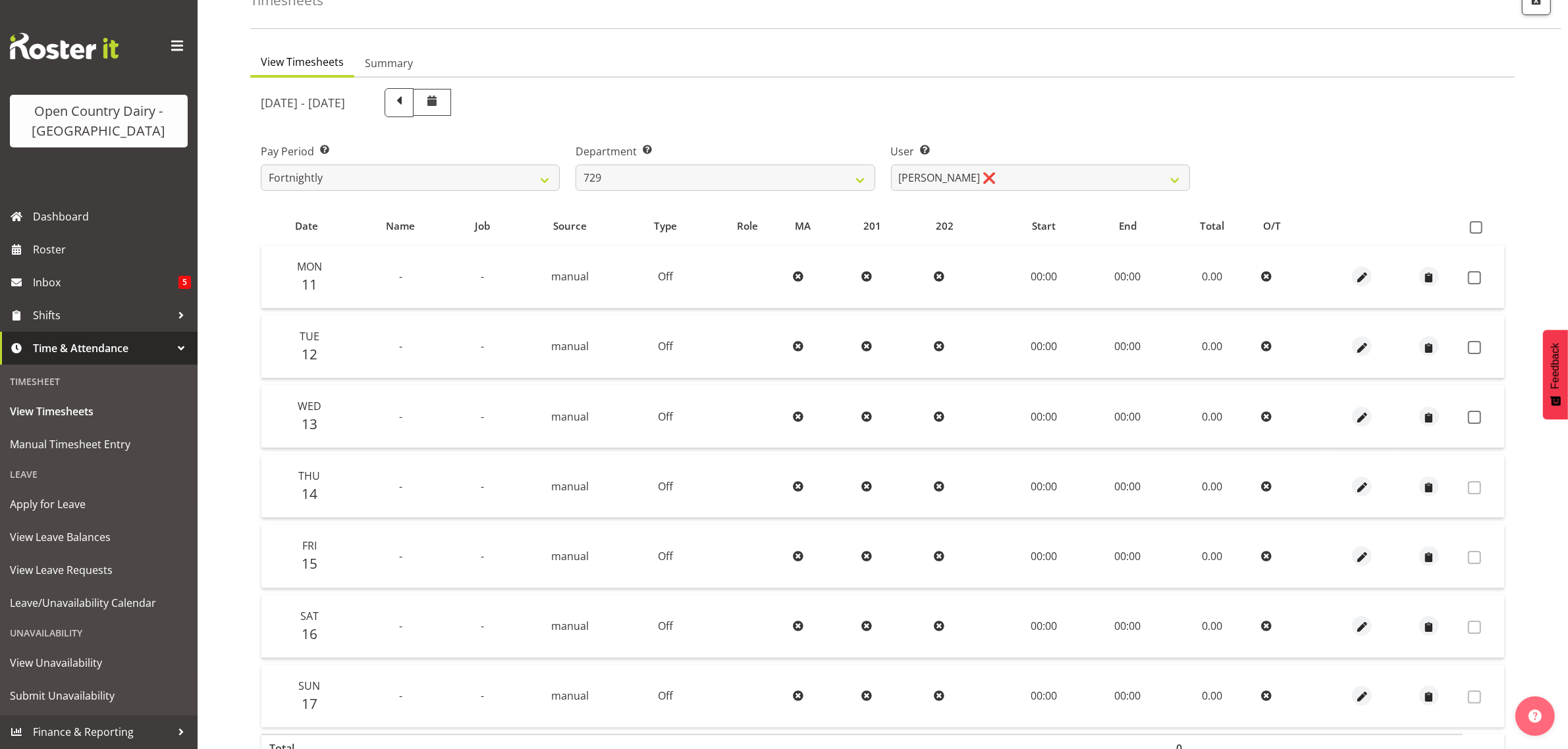
click at [448, 287] on td "-" at bounding box center [400, 277] width 98 height 63
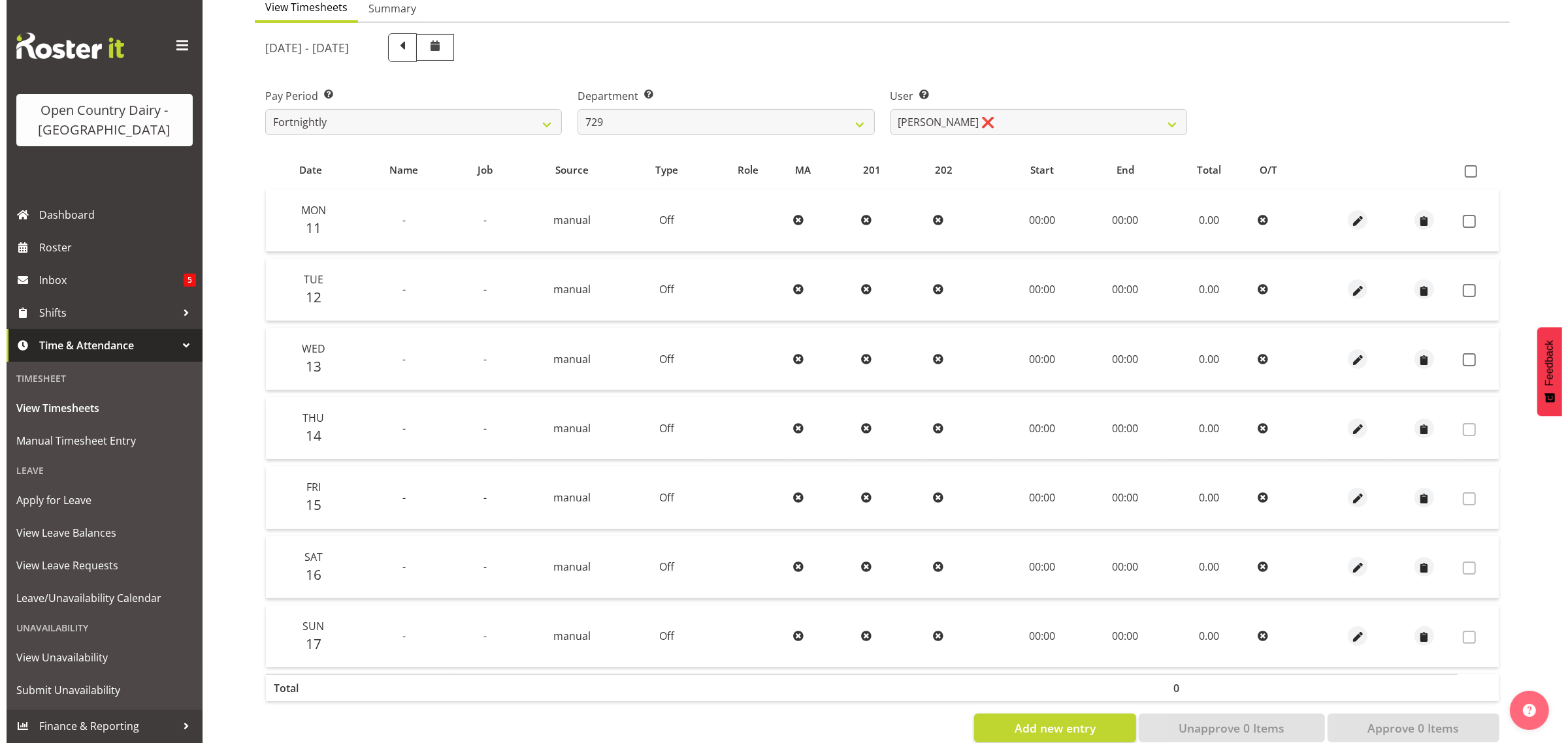
scroll to position [168, 0]
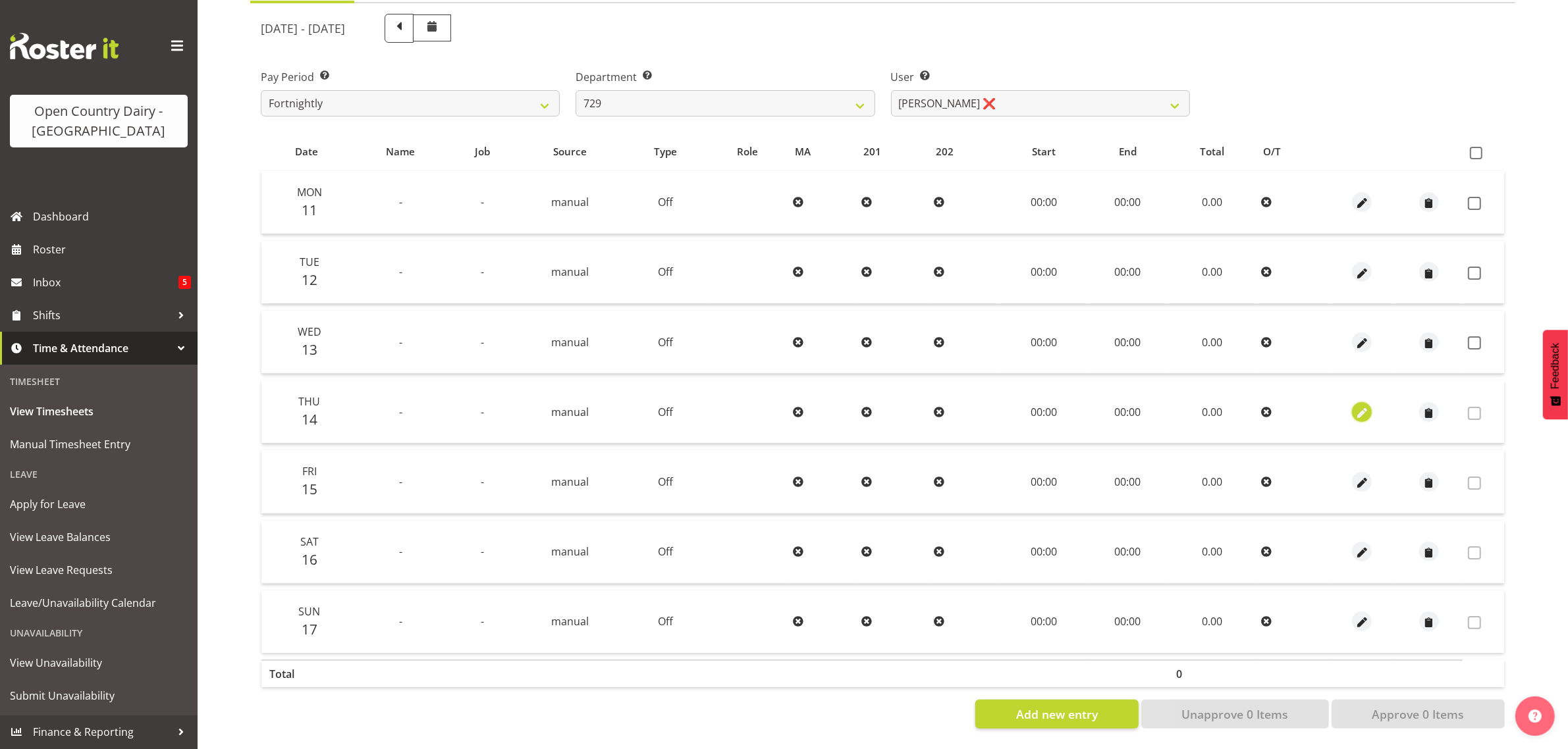
click at [1358, 406] on span "button" at bounding box center [1362, 413] width 15 height 15
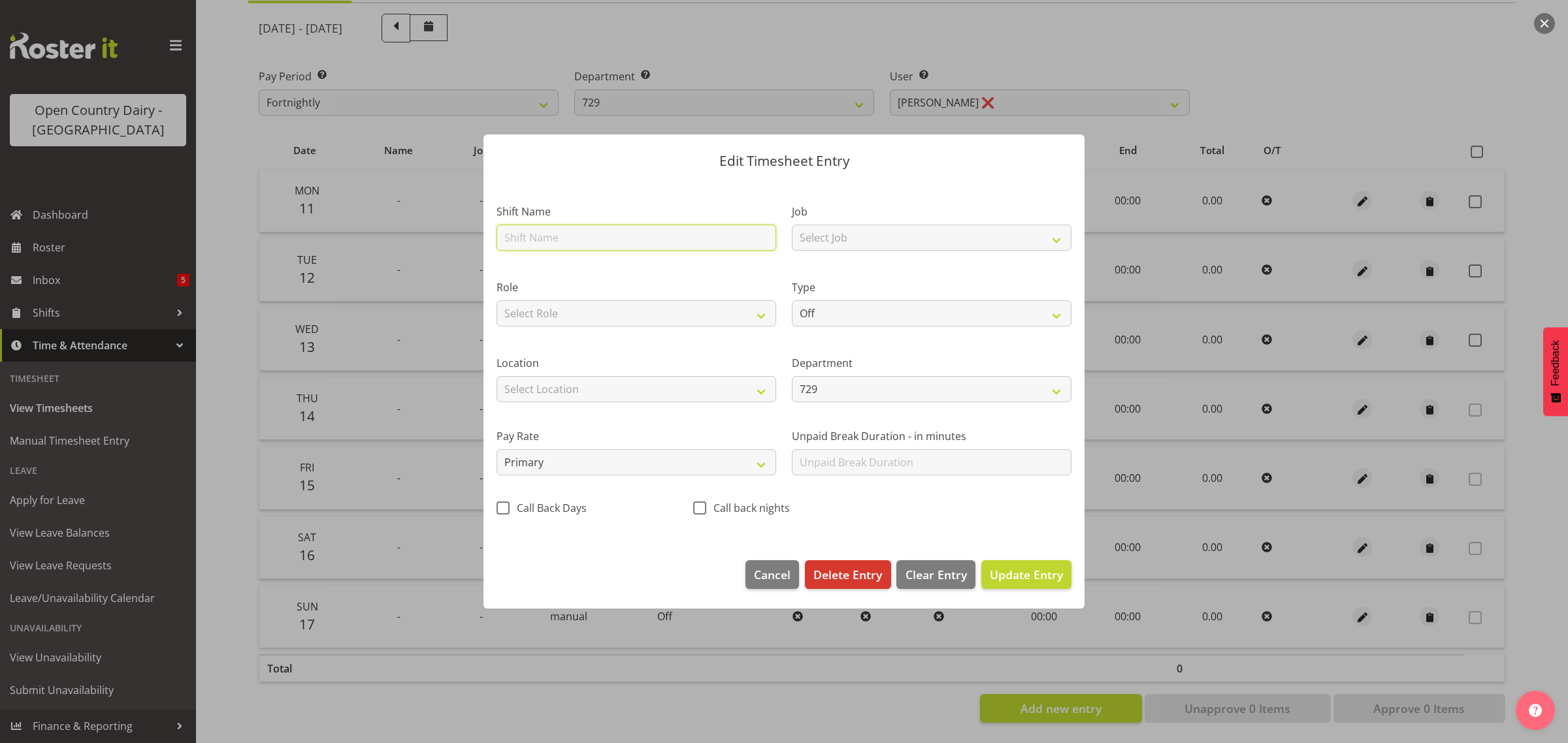
click at [531, 237] on input "text" at bounding box center [636, 238] width 279 height 26
type input "729 Waharoa Dayshift"
click at [873, 307] on select "Off Standard Public Holiday Public Holiday (Worked) Day In Lieu Annual Leave Si…" at bounding box center [931, 313] width 279 height 26
select select "Standard"
click at [791, 300] on select "Off Standard Public Holiday Public Holiday (Worked) Day In Lieu Annual Leave Si…" at bounding box center [931, 313] width 279 height 26
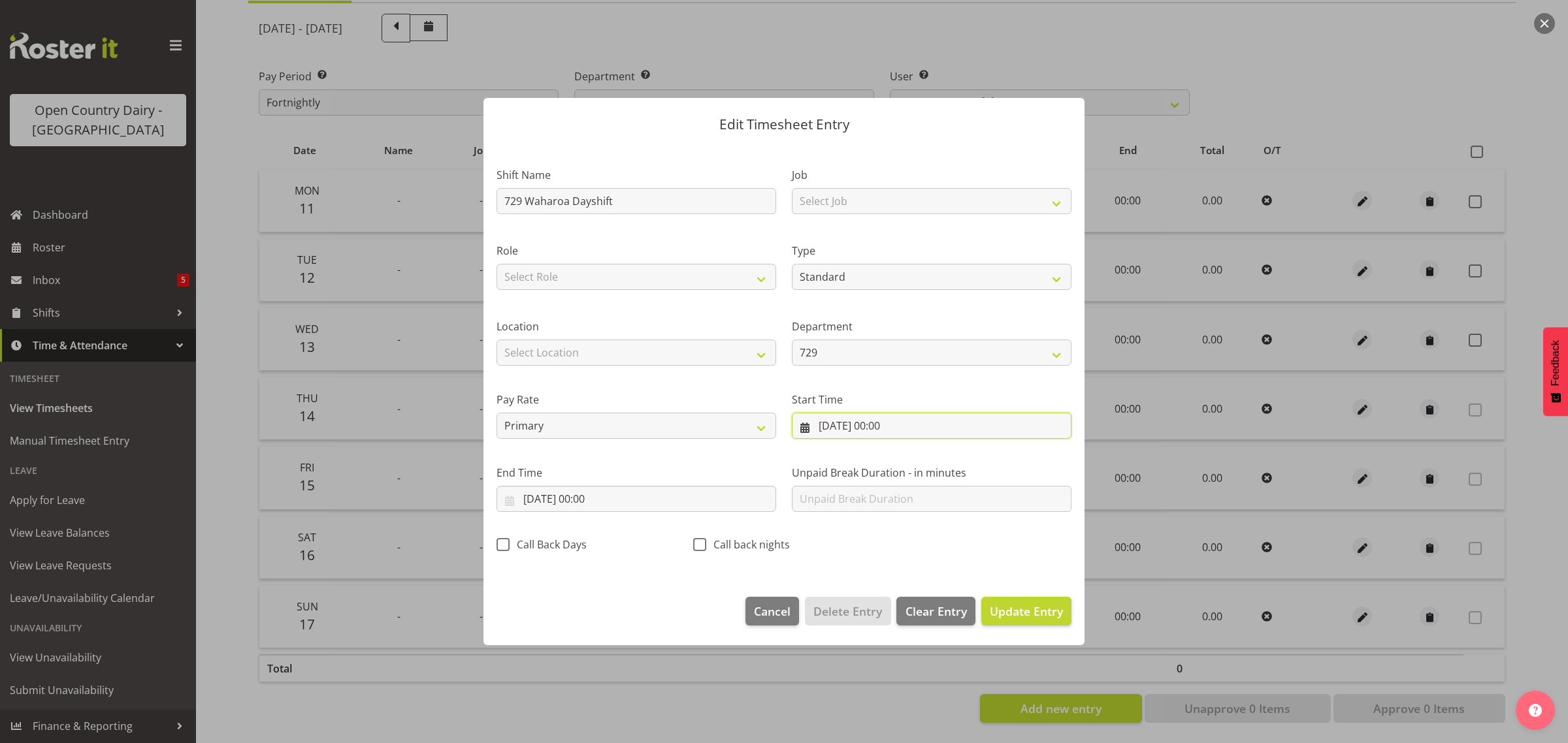
click at [899, 426] on input "14/08/2025, 00:00" at bounding box center [931, 426] width 279 height 26
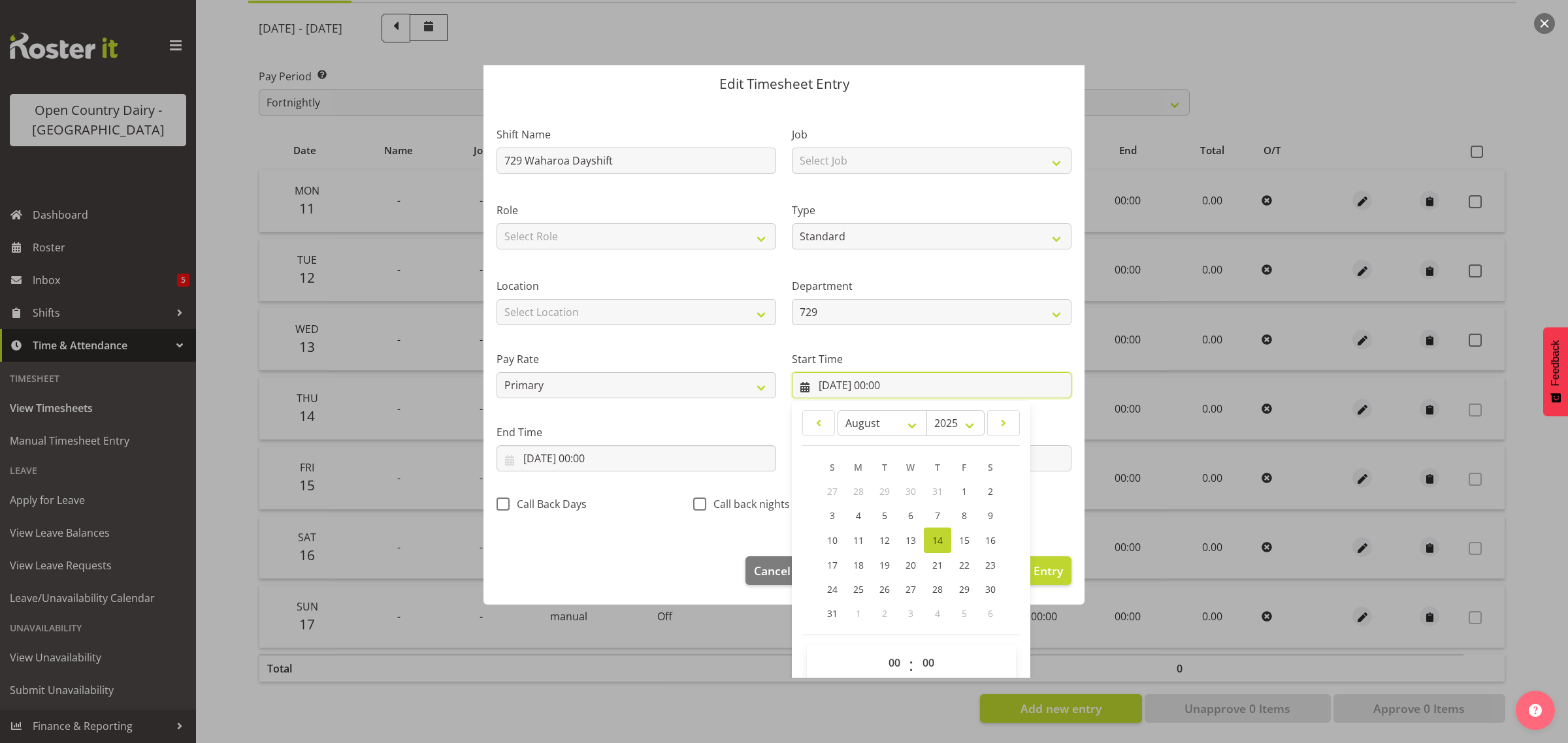
scroll to position [60, 0]
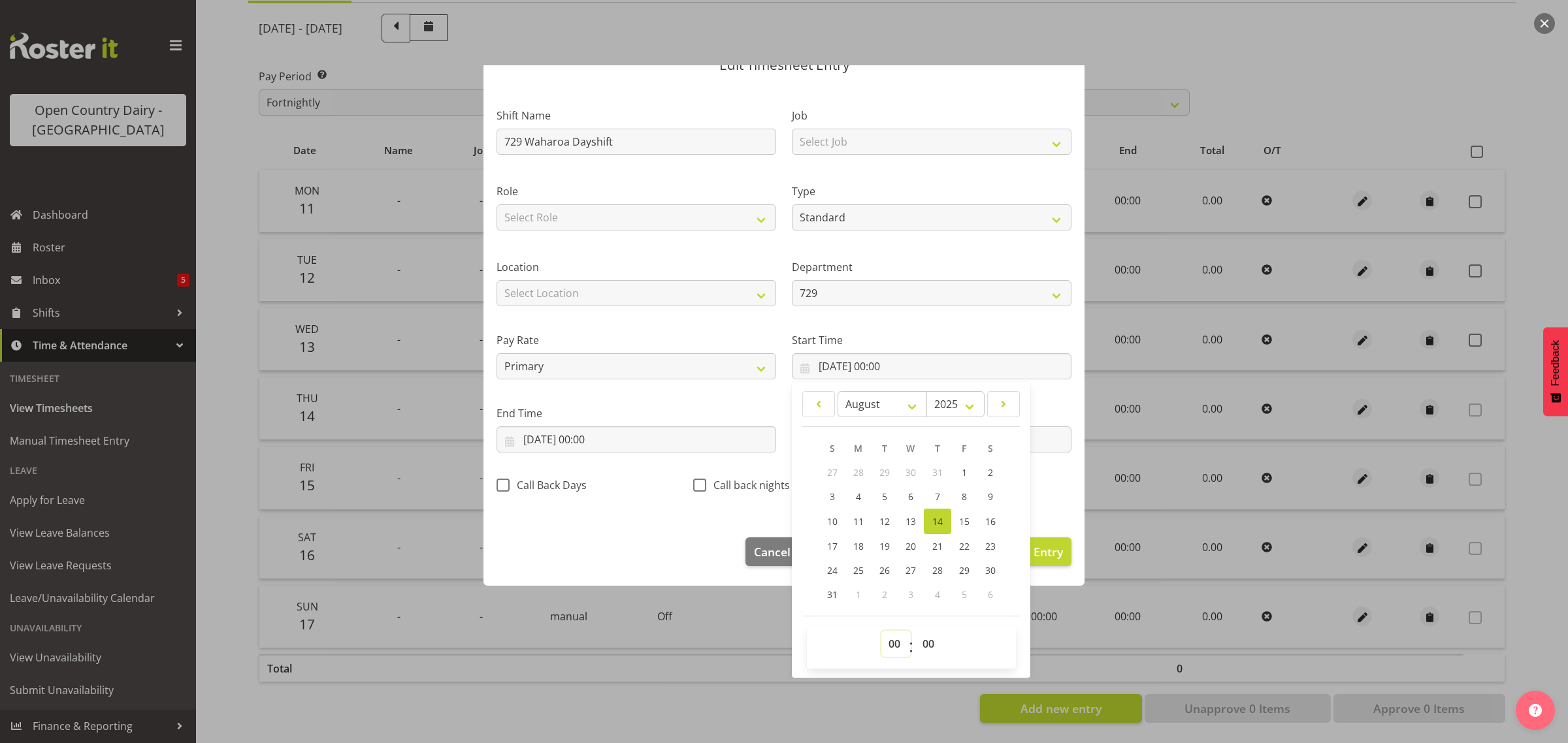
click at [881, 647] on select "00 01 02 03 04 05 06 07 08 09 10 11 12 13 14 15 16 17 18 19 20 21 22 23" at bounding box center [896, 644] width 29 height 26
select select "6"
click at [881, 631] on select "00 01 02 03 04 05 06 07 08 09 10 11 12 13 14 15 16 17 18 19 20 21 22 23" at bounding box center [896, 644] width 29 height 26
type input "14/08/2025, 06:00"
click at [919, 642] on select "00 01 02 03 04 05 06 07 08 09 10 11 12 13 14 15 16 17 18 19 20 21 22 23 24 25 2…" at bounding box center [930, 644] width 29 height 26
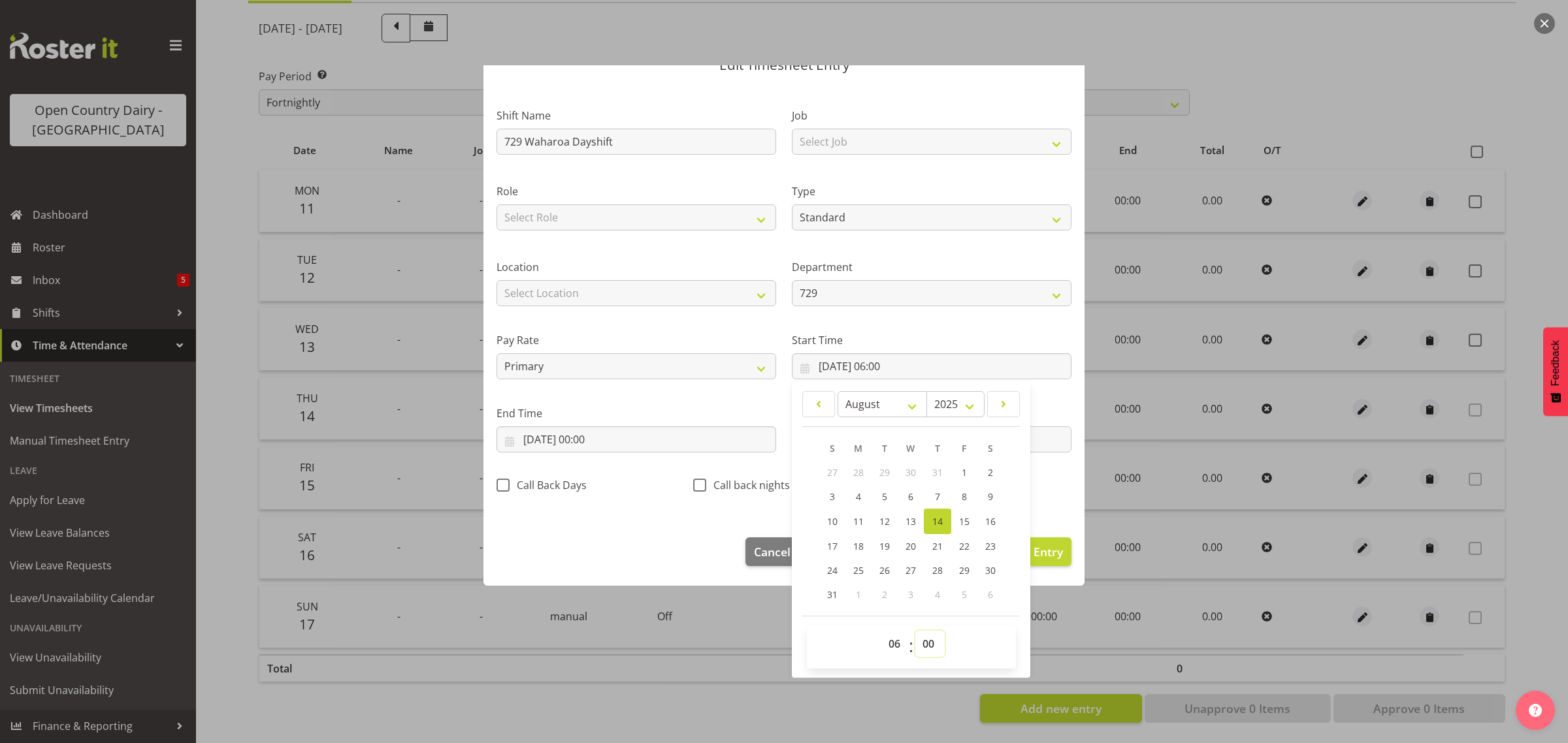
select select "30"
click at [916, 631] on select "00 01 02 03 04 05 06 07 08 09 10 11 12 13 14 15 16 17 18 19 20 21 22 23 24 25 2…" at bounding box center [930, 644] width 29 height 26
type input "14/08/2025, 06:30"
click at [593, 439] on input "14/08/2025, 00:00" at bounding box center [636, 440] width 279 height 26
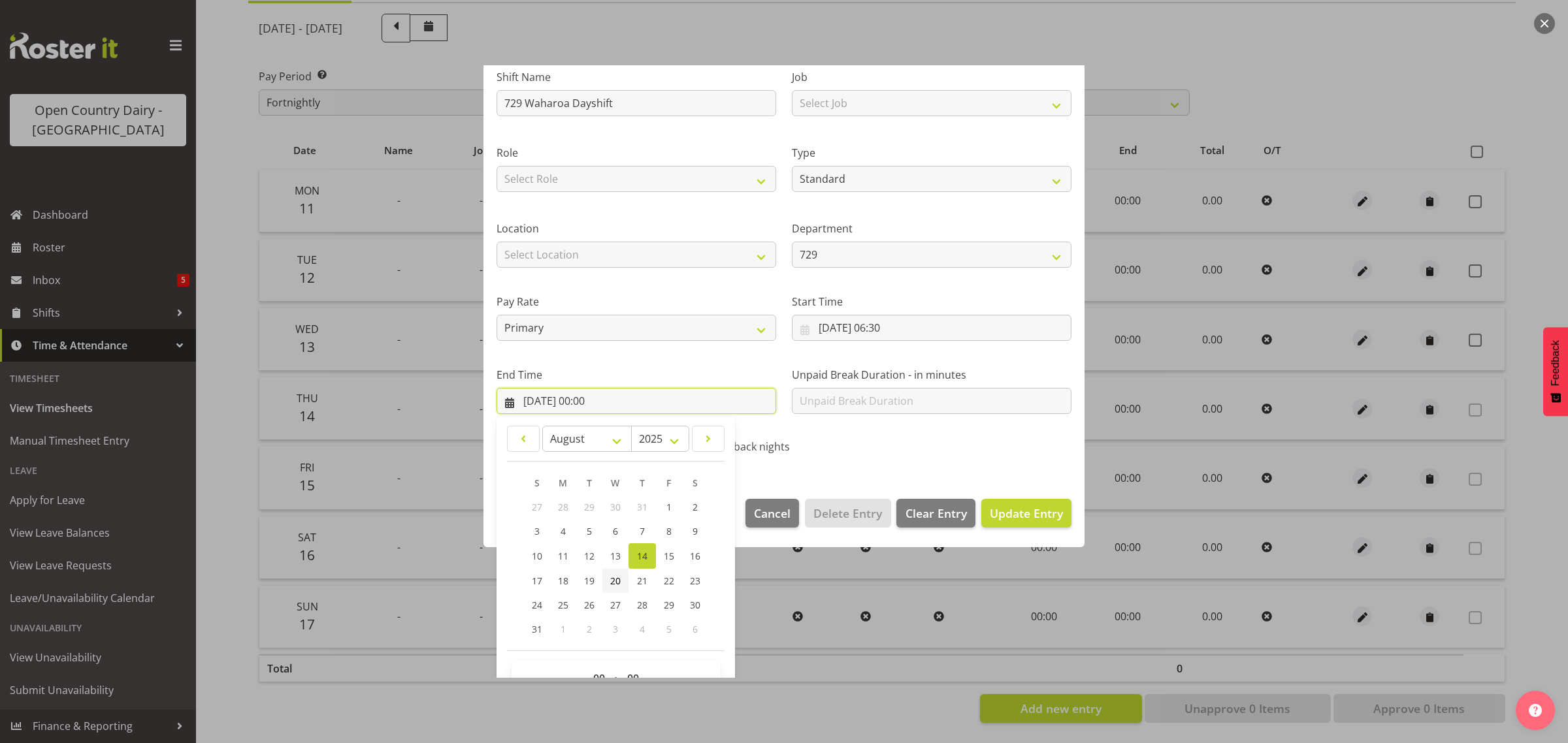
scroll to position [133, 0]
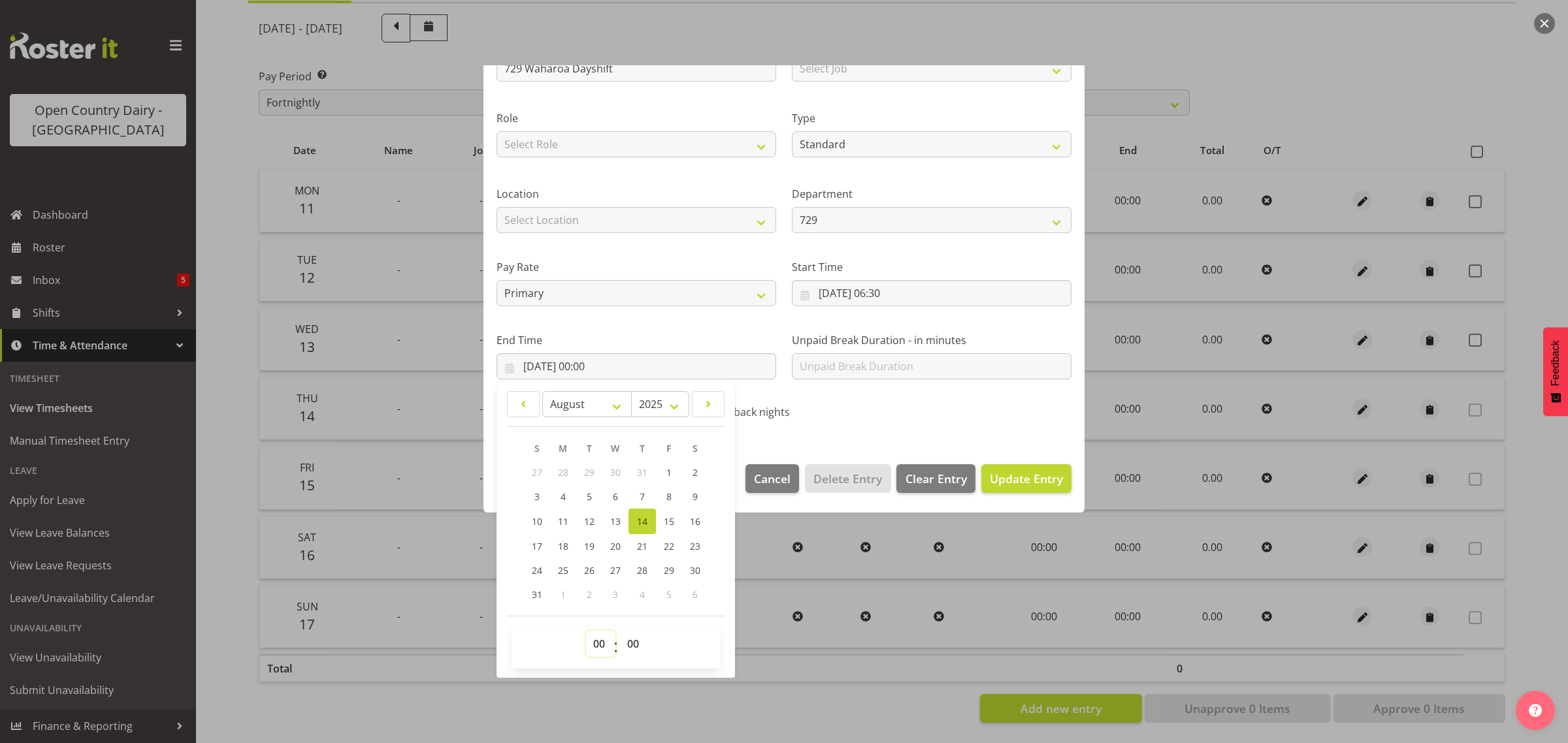
click at [593, 643] on select "00 01 02 03 04 05 06 07 08 09 10 11 12 13 14 15 16 17 18 19 20 21 22 23" at bounding box center [601, 644] width 29 height 26
select select "16"
click at [586, 631] on select "00 01 02 03 04 05 06 07 08 09 10 11 12 13 14 15 16 17 18 19 20 21 22 23" at bounding box center [601, 644] width 29 height 26
type input "14/08/2025, 16:00"
click at [628, 638] on select "00 01 02 03 04 05 06 07 08 09 10 11 12 13 14 15 16 17 18 19 20 21 22 23 24 25 2…" at bounding box center [635, 644] width 29 height 26
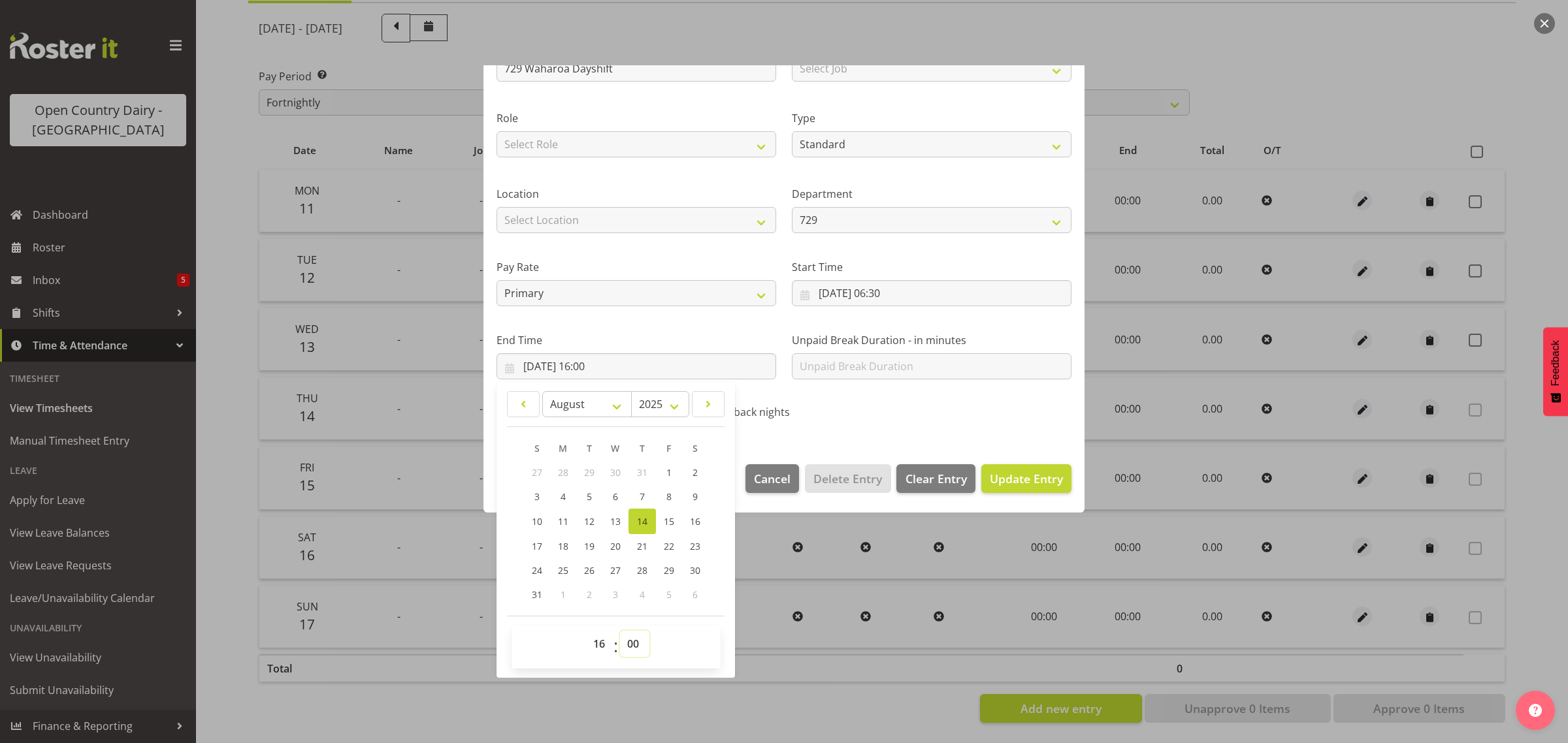
select select "30"
click at [620, 631] on select "00 01 02 03 04 05 06 07 08 09 10 11 12 13 14 15 16 17 18 19 20 21 22 23 24 25 2…" at bounding box center [635, 644] width 29 height 26
type input "14/08/2025, 16:30"
click at [1012, 468] on button "Update Entry" at bounding box center [1026, 479] width 90 height 29
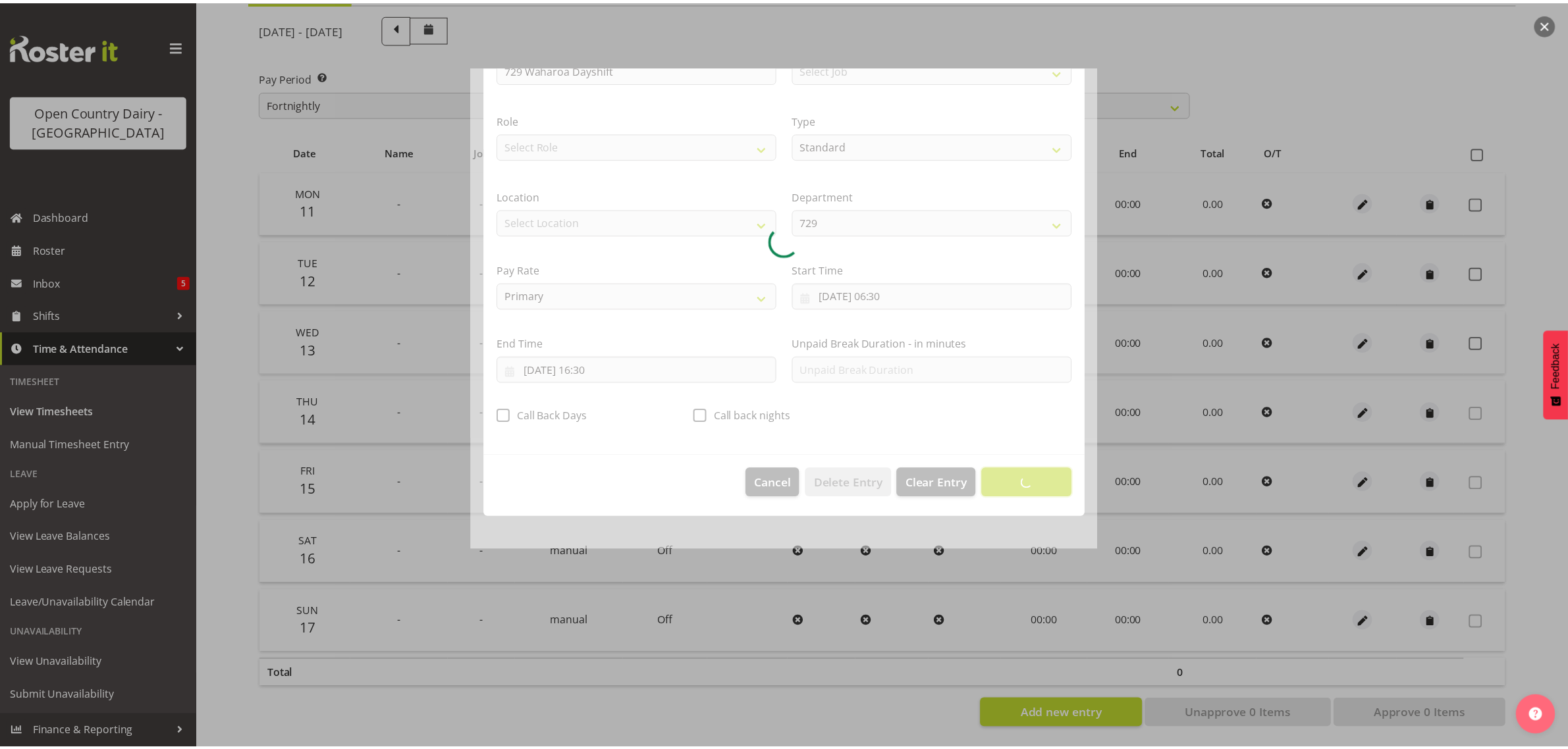
scroll to position [0, 0]
